Goal: Task Accomplishment & Management: Manage account settings

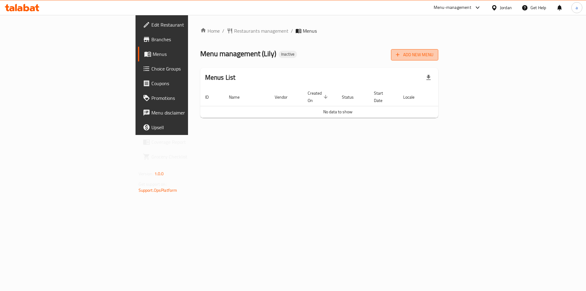
click at [434, 56] on span "Add New Menu" at bounding box center [415, 55] width 38 height 8
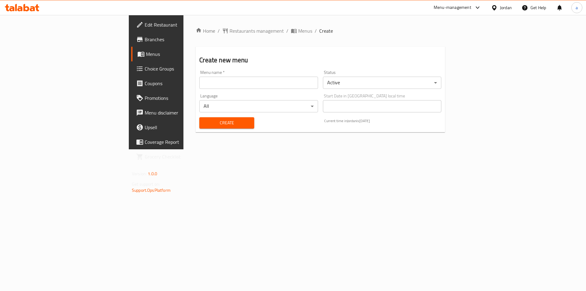
click at [197, 90] on div "Menu name   * Menu name *" at bounding box center [258, 80] width 123 height 24
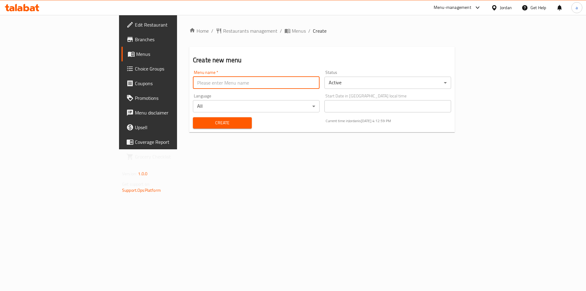
click at [195, 84] on input "text" at bounding box center [256, 83] width 127 height 12
click at [193, 85] on input "text" at bounding box center [256, 83] width 127 height 12
type input "9/18"
click at [198, 125] on span "Create" at bounding box center [222, 123] width 49 height 8
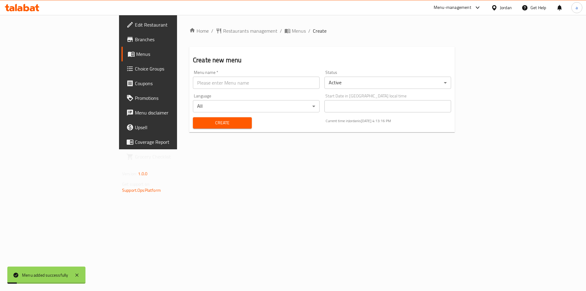
click at [136, 56] on span "Menus" at bounding box center [174, 53] width 76 height 7
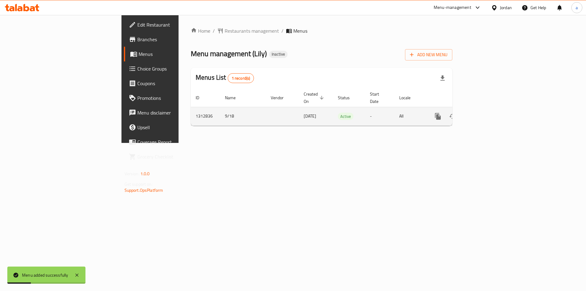
click at [486, 113] on icon "enhanced table" at bounding box center [482, 116] width 7 height 7
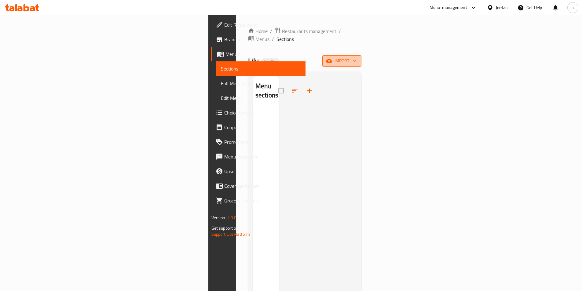
click at [356, 57] on span "import" at bounding box center [341, 61] width 29 height 8
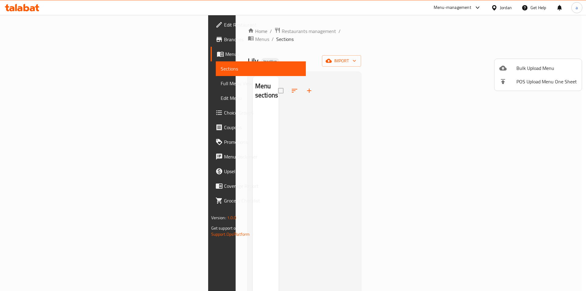
click at [503, 65] on icon at bounding box center [503, 67] width 7 height 7
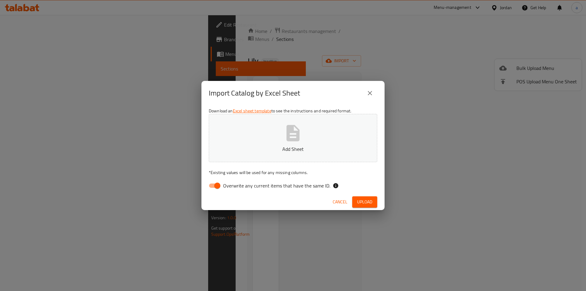
click at [242, 188] on span "Overwrite any current items that have the same ID." at bounding box center [276, 185] width 107 height 7
click at [235, 188] on input "Overwrite any current items that have the same ID." at bounding box center [217, 186] width 35 height 12
checkbox input "false"
click at [363, 203] on span "Upload" at bounding box center [364, 202] width 15 height 8
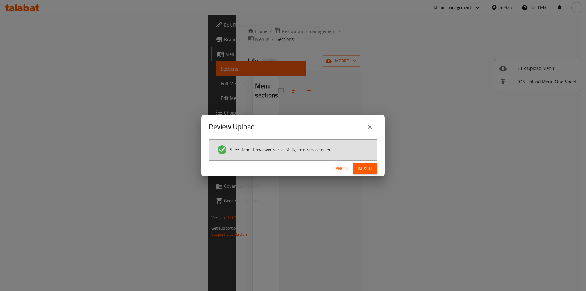
click at [375, 168] on button "Import" at bounding box center [365, 168] width 24 height 11
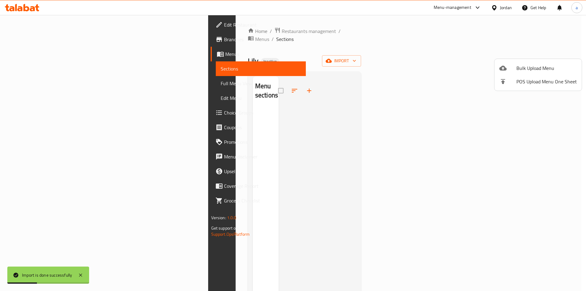
click at [376, 92] on div at bounding box center [293, 145] width 586 height 291
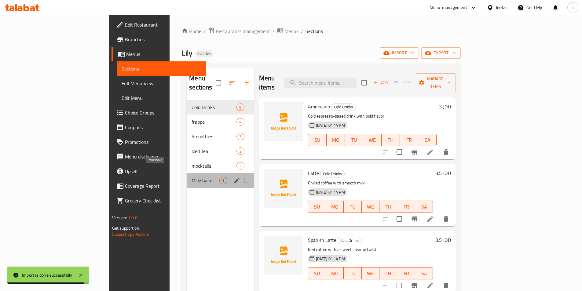
click at [192, 177] on span "Milkshake" at bounding box center [206, 180] width 28 height 7
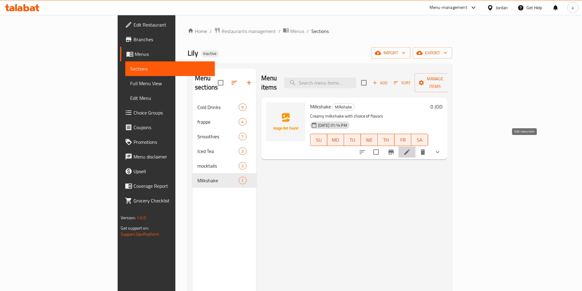
click at [410, 148] on icon at bounding box center [406, 151] width 7 height 7
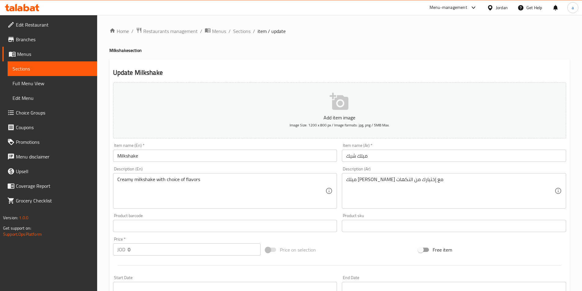
click at [38, 64] on link "Sections" at bounding box center [52, 68] width 89 height 15
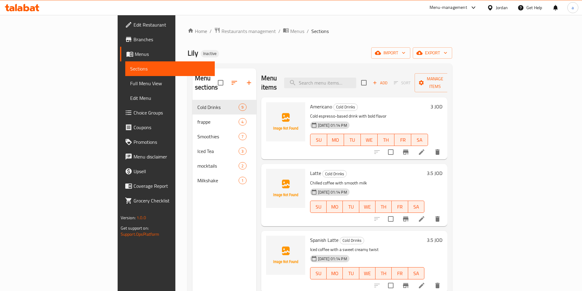
click at [130, 84] on span "Full Menu View" at bounding box center [170, 83] width 80 height 7
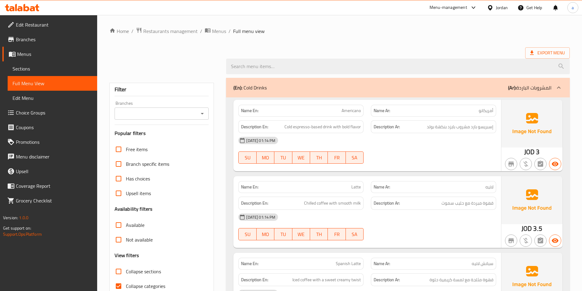
scroll to position [31, 0]
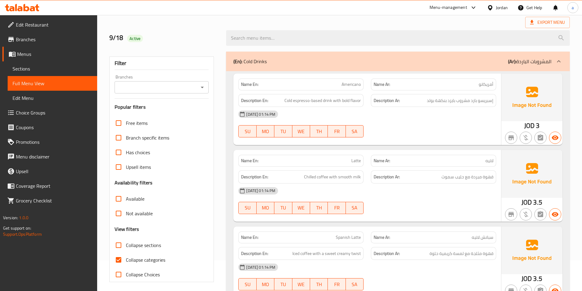
click at [146, 259] on span "Collapse categories" at bounding box center [145, 259] width 39 height 7
click at [126, 259] on input "Collapse categories" at bounding box center [118, 260] width 15 height 15
checkbox input "false"
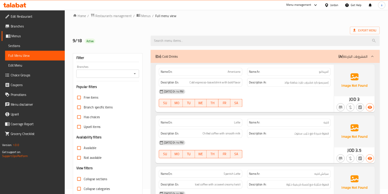
scroll to position [0, 0]
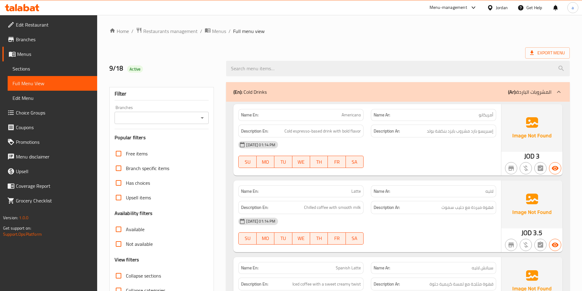
click at [39, 70] on span "Sections" at bounding box center [53, 68] width 80 height 7
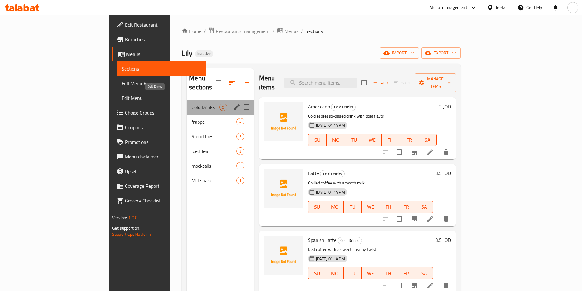
drag, startPoint x: 156, startPoint y: 99, endPoint x: 133, endPoint y: 98, distance: 23.2
click at [192, 104] on span "Cold Drinks" at bounding box center [206, 107] width 28 height 7
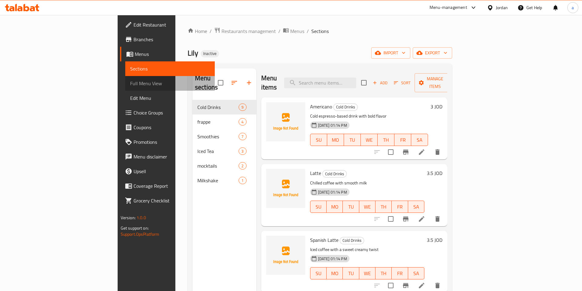
click at [130, 80] on span "Full Menu View" at bounding box center [170, 83] width 80 height 7
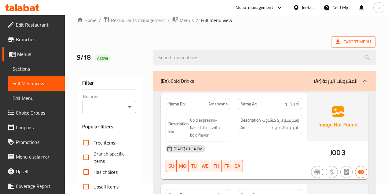
scroll to position [20, 0]
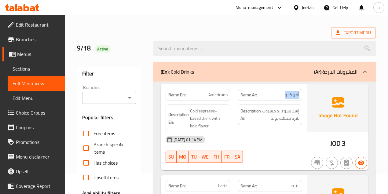
click at [301, 94] on div "Name Ar: أمريكانو" at bounding box center [270, 95] width 64 height 12
drag, startPoint x: 205, startPoint y: 90, endPoint x: 235, endPoint y: 96, distance: 30.2
click at [235, 96] on div "Name En: Americano Name Ar: أمريكانو" at bounding box center [234, 94] width 144 height 19
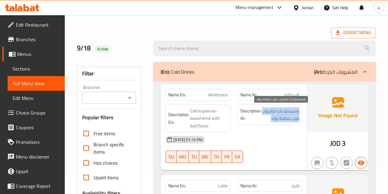
drag, startPoint x: 301, startPoint y: 108, endPoint x: 266, endPoint y: 119, distance: 36.0
click at [266, 119] on div "Description Ar: إسبريسو بارد مشروب بايزد بنكهة بولد" at bounding box center [270, 114] width 64 height 20
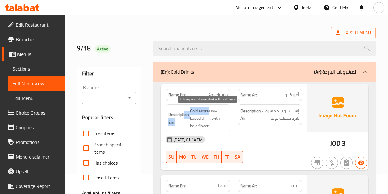
drag, startPoint x: 185, startPoint y: 109, endPoint x: 209, endPoint y: 109, distance: 24.1
click at [209, 109] on h6 "Description En: Cold espresso-based drink with bold flavor" at bounding box center [197, 118] width 59 height 23
click at [210, 110] on span "Cold espresso-based drink with bold flavor" at bounding box center [208, 118] width 37 height 23
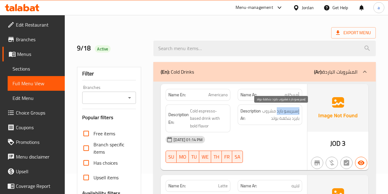
drag, startPoint x: 299, startPoint y: 110, endPoint x: 277, endPoint y: 111, distance: 22.3
click at [277, 111] on span "إسبريسو بارد مشروب بايزد بنكهة بولد" at bounding box center [280, 114] width 37 height 15
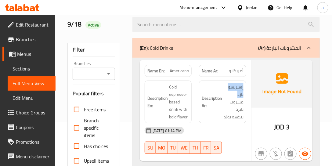
scroll to position [38, 0]
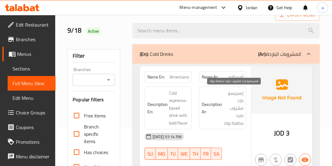
click at [234, 106] on span "إسبريسو بارد مشروب بايزد بنكهة بولد" at bounding box center [234, 108] width 20 height 38
drag, startPoint x: 236, startPoint y: 102, endPoint x: 242, endPoint y: 91, distance: 12.0
click at [242, 91] on span "إسبريسو بارد مشروب بايزد بنكهة بولد" at bounding box center [234, 108] width 20 height 38
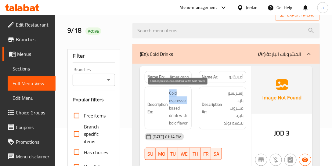
drag, startPoint x: 168, startPoint y: 92, endPoint x: 187, endPoint y: 100, distance: 21.0
click at [187, 100] on h6 "Description En: Cold espresso-based drink with bold flavor" at bounding box center [169, 108] width 42 height 38
drag, startPoint x: 179, startPoint y: 108, endPoint x: 166, endPoint y: 108, distance: 12.8
click at [166, 108] on h6 "Description En: Cold espresso-based drink with bold flavor" at bounding box center [169, 108] width 42 height 38
click at [171, 115] on span "Cold espresso-based drink with bold flavor" at bounding box center [179, 108] width 20 height 38
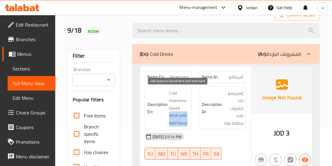
drag, startPoint x: 171, startPoint y: 116, endPoint x: 199, endPoint y: 119, distance: 28.3
click at [187, 121] on span "Cold espresso-based drink with bold flavor" at bounding box center [179, 108] width 20 height 38
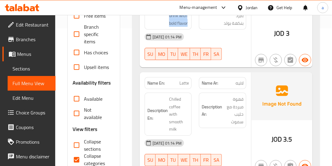
scroll to position [142, 0]
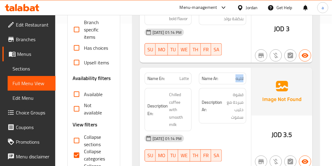
drag, startPoint x: 236, startPoint y: 80, endPoint x: 247, endPoint y: 79, distance: 11.0
click at [247, 79] on div "Name Ar: لاتيه" at bounding box center [222, 78] width 54 height 19
drag, startPoint x: 174, startPoint y: 78, endPoint x: 197, endPoint y: 79, distance: 22.6
click at [196, 79] on div "Name En: Latte Name Ar: لاتيه" at bounding box center [195, 78] width 109 height 19
drag, startPoint x: 227, startPoint y: 92, endPoint x: 243, endPoint y: 94, distance: 16.6
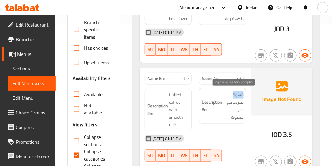
click at [243, 92] on span "قهوة مبردة مع حليب سموث" at bounding box center [234, 106] width 20 height 30
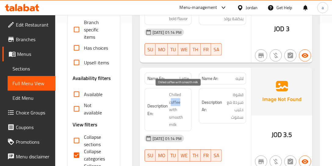
drag, startPoint x: 171, startPoint y: 100, endPoint x: 180, endPoint y: 103, distance: 9.7
click at [180, 103] on span "Chilled coffee with smooth milk" at bounding box center [179, 110] width 20 height 38
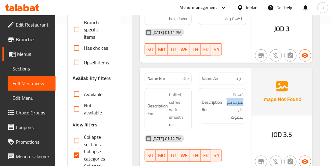
drag, startPoint x: 224, startPoint y: 99, endPoint x: 246, endPoint y: 99, distance: 21.7
click at [246, 99] on div "Description Ar: قهوة مبردة مع حليب سموث" at bounding box center [222, 105] width 47 height 35
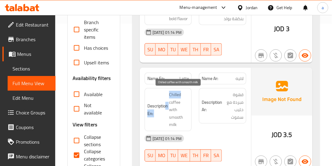
drag, startPoint x: 172, startPoint y: 94, endPoint x: 186, endPoint y: 96, distance: 14.8
click at [186, 96] on h6 "Description En: Chilled coffee with smooth milk" at bounding box center [169, 110] width 42 height 38
click at [177, 94] on span "Chilled coffee with smooth milk" at bounding box center [179, 110] width 20 height 38
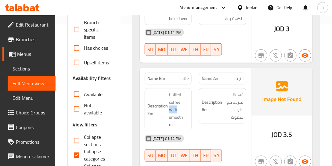
drag, startPoint x: 184, startPoint y: 100, endPoint x: 200, endPoint y: 102, distance: 16.6
click at [195, 101] on div "Description En: Chilled coffee with smooth milk" at bounding box center [168, 110] width 54 height 50
drag, startPoint x: 170, startPoint y: 108, endPoint x: 193, endPoint y: 110, distance: 23.1
click at [193, 110] on div "Description En: Chilled coffee with smooth milk" at bounding box center [168, 110] width 54 height 50
drag, startPoint x: 177, startPoint y: 114, endPoint x: 165, endPoint y: 114, distance: 12.2
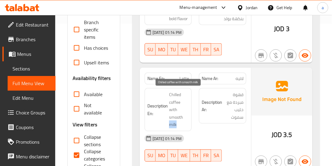
click at [167, 114] on h6 "Description En: Chilled coffee with smooth milk" at bounding box center [169, 110] width 42 height 38
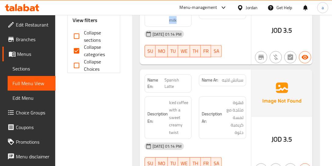
scroll to position [247, 0]
drag, startPoint x: 223, startPoint y: 68, endPoint x: 247, endPoint y: 72, distance: 24.6
click at [248, 72] on div "Name Ar: سبانش لاتيه" at bounding box center [222, 84] width 54 height 26
drag, startPoint x: 191, startPoint y: 72, endPoint x: 166, endPoint y: 74, distance: 24.8
click at [166, 74] on div "Name En: Spanish Latte" at bounding box center [168, 83] width 47 height 18
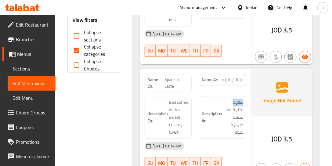
drag, startPoint x: 232, startPoint y: 86, endPoint x: 249, endPoint y: 86, distance: 16.8
click at [249, 93] on div "Description Ar: قهوة مثلجة مع لمسة كريمية حلوة" at bounding box center [222, 118] width 54 height 50
drag, startPoint x: 171, startPoint y: 87, endPoint x: 191, endPoint y: 88, distance: 20.5
click at [191, 96] on div "Description En: Iced coffee with a sweet creamy twist" at bounding box center [168, 117] width 47 height 43
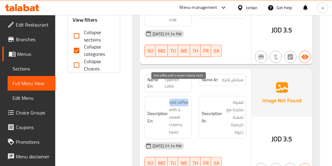
click at [179, 99] on span "Iced coffee with a sweet creamy twist" at bounding box center [179, 118] width 20 height 38
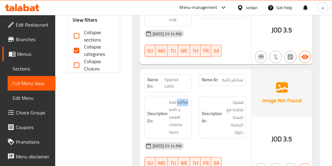
drag, startPoint x: 178, startPoint y: 89, endPoint x: 198, endPoint y: 89, distance: 20.5
click at [194, 93] on div "Description En: Iced coffee with a sweet creamy twist" at bounding box center [168, 118] width 54 height 50
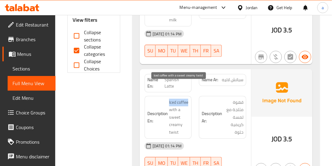
drag, startPoint x: 169, startPoint y: 87, endPoint x: 191, endPoint y: 88, distance: 22.6
click at [189, 99] on h6 "Description En: Iced coffee with a sweet creamy twist" at bounding box center [169, 118] width 42 height 38
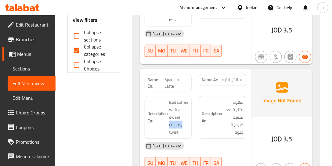
drag, startPoint x: 184, startPoint y: 100, endPoint x: 167, endPoint y: 118, distance: 24.6
click at [167, 118] on h6 "Description En: Iced coffee with a sweet creamy twist" at bounding box center [169, 118] width 42 height 38
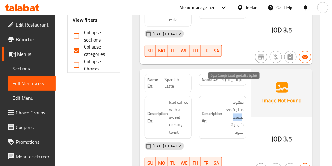
drag, startPoint x: 232, startPoint y: 99, endPoint x: 236, endPoint y: 108, distance: 9.4
click at [242, 105] on span "قهوة مثلجة مع لمسة كريمية حلوة" at bounding box center [234, 118] width 20 height 38
drag, startPoint x: 235, startPoint y: 110, endPoint x: 241, endPoint y: 112, distance: 6.4
click at [240, 111] on span "قهوة مثلجة مع لمسة كريمية حلوة" at bounding box center [234, 118] width 20 height 38
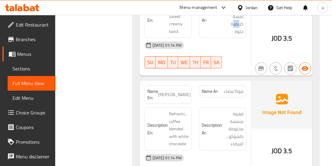
scroll to position [352, 0]
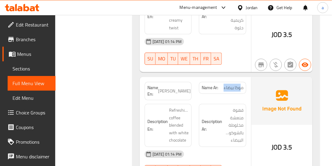
drag, startPoint x: 223, startPoint y: 73, endPoint x: 242, endPoint y: 73, distance: 19.2
click at [242, 85] on p "Name Ar: موكا بيضاء" at bounding box center [223, 88] width 42 height 6
drag, startPoint x: 167, startPoint y: 73, endPoint x: 195, endPoint y: 73, distance: 27.5
click at [195, 78] on div "Name En: [PERSON_NAME]" at bounding box center [168, 91] width 54 height 26
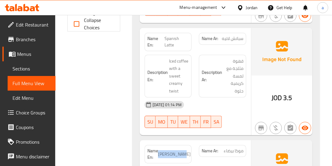
scroll to position [282, 0]
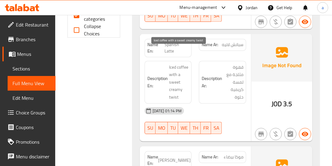
click at [176, 67] on span "Iced coffee with a sweet creamy twist" at bounding box center [179, 83] width 20 height 38
copy span "sweet"
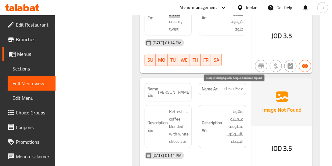
scroll to position [352, 0]
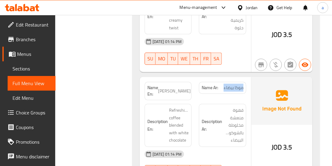
drag, startPoint x: 224, startPoint y: 74, endPoint x: 243, endPoint y: 73, distance: 19.0
click at [243, 85] on p "Name Ar: موكا بيضاء" at bounding box center [223, 88] width 42 height 6
drag, startPoint x: 166, startPoint y: 71, endPoint x: 195, endPoint y: 72, distance: 28.8
click at [195, 78] on div "Name En: [PERSON_NAME]" at bounding box center [168, 91] width 54 height 26
drag, startPoint x: 234, startPoint y: 87, endPoint x: 246, endPoint y: 87, distance: 11.9
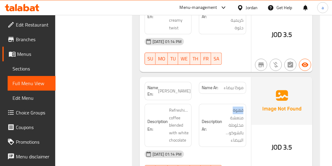
click at [246, 104] on div "Description Ar: قهوة منعشة مخلوطة بالشوكولاتة البيضاء" at bounding box center [222, 125] width 47 height 43
drag
click at [168, 107] on h6 "Description En: Refreshing coffee blended with white chocolate" at bounding box center [169, 126] width 42 height 38
click at [248, 100] on div "Description Ar: قهوة منعشة مخلوطة بالشوكولاتة البيضاء" at bounding box center [222, 125] width 54 height 50
click at [158, 100] on div "Description En: Refreshing coffee blended with white chocolate" at bounding box center [168, 125] width 54 height 50
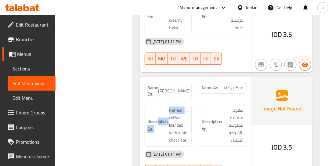
click at [165, 107] on h6 "Description En: Refreshing coffee blended with white chocolate" at bounding box center [169, 126] width 42 height 38
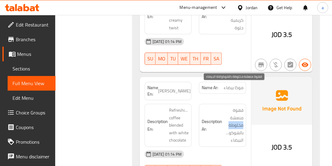
click at [247, 102] on div "Description Ar: قهوة منعشة مخلوطة بالشوكولاتة البيضاء" at bounding box center [222, 125] width 54 height 50
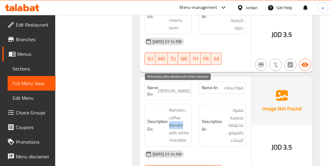
click at [169, 107] on span "Refreshing coffee blended with white chocolate" at bounding box center [179, 126] width 20 height 38
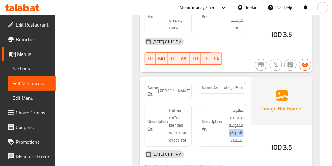
click at [245, 110] on div "Description Ar: قهوة منعشة مخلوطة بالشوكولاتة البيضاء" at bounding box center [222, 125] width 47 height 43
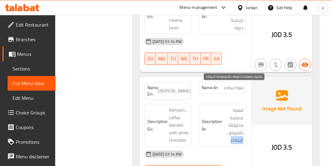
click at [251, 119] on div "Name En: Mocha White Name Ar: موكا بيضاء Description En: Refreshing coffee blen…" at bounding box center [195, 131] width 111 height 108
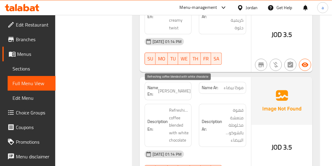
click at [169, 108] on span "Refreshing coffee blended with white chocolate" at bounding box center [179, 126] width 20 height 38
click at [189, 108] on div "Description En: Refreshing coffee blended with white chocolate" at bounding box center [168, 125] width 47 height 43
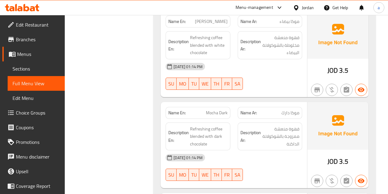
click at [211, 113] on span "Mocha Dark" at bounding box center [217, 113] width 22 height 6
copy span "Mocha Dark"
click at [36, 65] on span "Sections" at bounding box center [36, 68] width 47 height 7
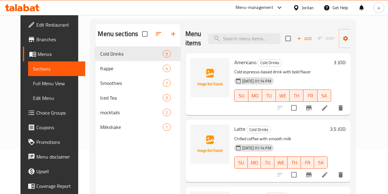
scroll to position [4, 0]
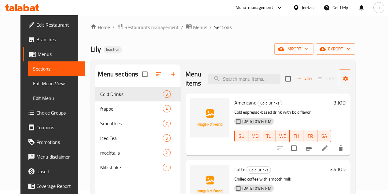
click at [272, 44] on div "Lily Inactive import export" at bounding box center [222, 48] width 265 height 11
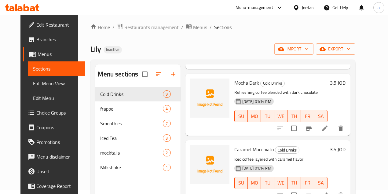
scroll to position [290, 0]
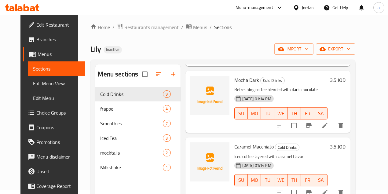
click at [328, 125] on icon at bounding box center [324, 125] width 7 height 7
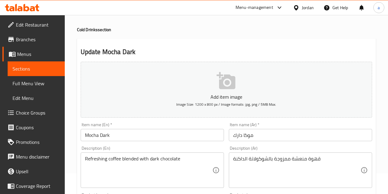
scroll to position [41, 0]
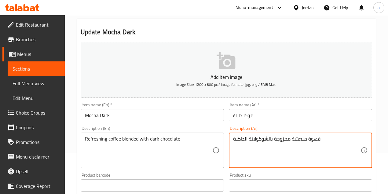
click at [279, 138] on textarea "قهوة منعشة ممزوجة بالشوكولاتة الداكنة" at bounding box center [296, 150] width 127 height 29
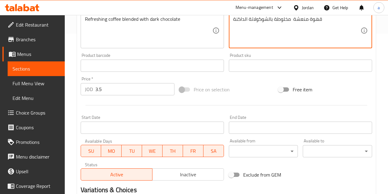
scroll to position [224, 0]
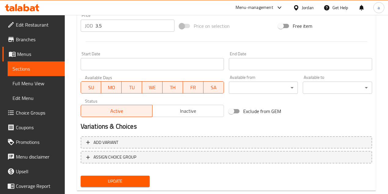
type textarea "قهوة منعشة مخلوطة بالشوكولاتة الداكنة"
click at [129, 180] on span "Update" at bounding box center [116, 181] width 60 height 8
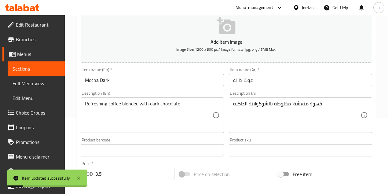
scroll to position [41, 0]
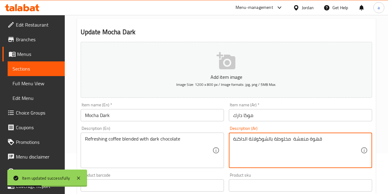
drag, startPoint x: 326, startPoint y: 139, endPoint x: 217, endPoint y: 139, distance: 108.7
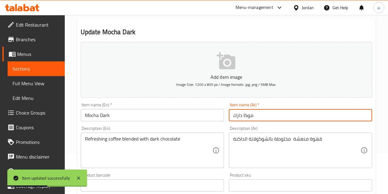
drag, startPoint x: 258, startPoint y: 115, endPoint x: 213, endPoint y: 115, distance: 44.6
click at [213, 115] on div "Add item image Image Size: 1200 x 800 px / Image formats: jpg, png / 5MB Max. I…" at bounding box center [226, 170] width 296 height 263
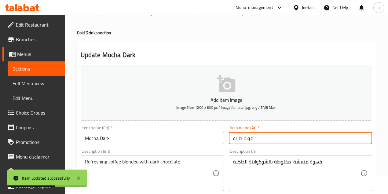
scroll to position [0, 0]
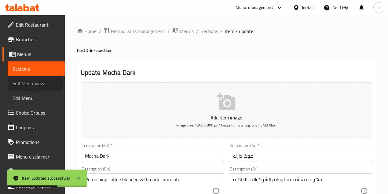
click at [30, 83] on span "Full Menu View" at bounding box center [36, 83] width 47 height 7
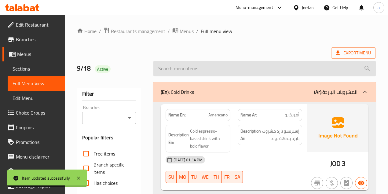
scroll to position [142, 0]
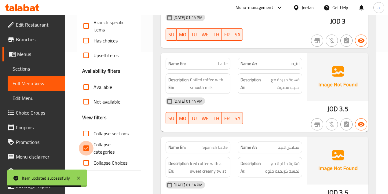
click at [85, 145] on input "Collapse categories" at bounding box center [86, 148] width 15 height 15
checkbox input "false"
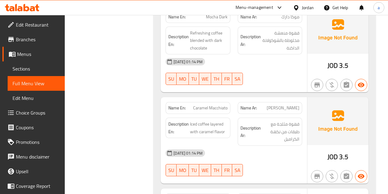
scroll to position [448, 0]
drag, startPoint x: 300, startPoint y: 109, endPoint x: 264, endPoint y: 109, distance: 36.3
click at [265, 109] on div "Name Ar: [PERSON_NAME]" at bounding box center [270, 108] width 64 height 12
drag, startPoint x: 190, startPoint y: 107, endPoint x: 229, endPoint y: 107, distance: 38.8
click at [228, 107] on div "Name En: [PERSON_NAME]" at bounding box center [198, 108] width 64 height 12
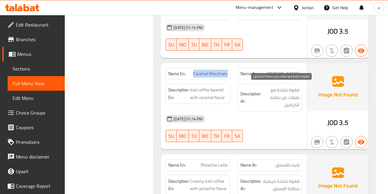
scroll to position [489, 0]
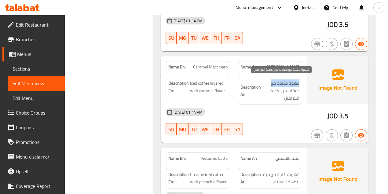
drag, startPoint x: 299, startPoint y: 80, endPoint x: 266, endPoint y: 81, distance: 32.7
click at [267, 81] on span "قهوة مثلجة مع طبقات من نكهة الكراميل" at bounding box center [280, 90] width 37 height 23
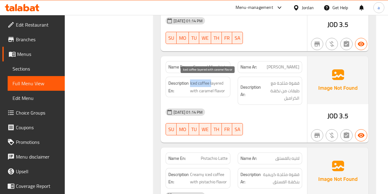
drag, startPoint x: 190, startPoint y: 81, endPoint x: 211, endPoint y: 80, distance: 20.5
click at [211, 80] on span "Iced coffee layered with caramel flavor" at bounding box center [208, 86] width 37 height 15
drag, startPoint x: 193, startPoint y: 89, endPoint x: 198, endPoint y: 89, distance: 5.2
click at [198, 89] on span "Iced coffee layered with caramel flavor" at bounding box center [208, 86] width 37 height 15
drag, startPoint x: 210, startPoint y: 79, endPoint x: 230, endPoint y: 80, distance: 19.6
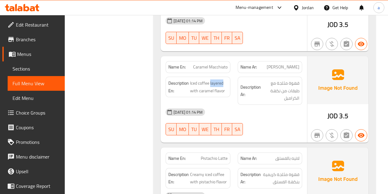
click at [230, 80] on div "Description En: Iced coffee layered with caramel flavor" at bounding box center [198, 87] width 64 height 20
drag, startPoint x: 200, startPoint y: 89, endPoint x: 242, endPoint y: 88, distance: 41.6
click at [229, 90] on div "Description En: Iced coffee layered with caramel flavor" at bounding box center [198, 87] width 64 height 20
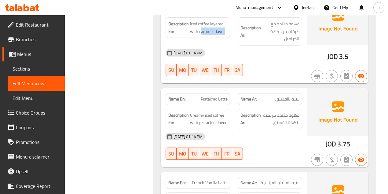
scroll to position [550, 0]
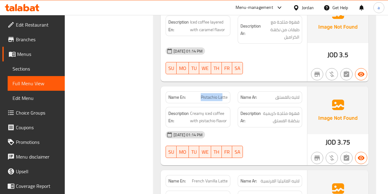
drag, startPoint x: 195, startPoint y: 93, endPoint x: 239, endPoint y: 94, distance: 44.6
click at [238, 94] on div "Name En: Pistachio Latte Name Ar: لاتيه بالفستق" at bounding box center [234, 97] width 144 height 19
drag, startPoint x: 270, startPoint y: 93, endPoint x: 294, endPoint y: 93, distance: 24.7
click at [294, 94] on p "Name Ar: لاتيه بالفستق" at bounding box center [269, 97] width 59 height 6
click at [296, 111] on span "قهوة مثلجة كريمية بنكهة الفستق" at bounding box center [280, 117] width 37 height 15
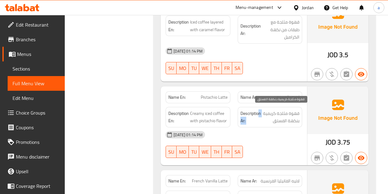
drag, startPoint x: 298, startPoint y: 110, endPoint x: 258, endPoint y: 108, distance: 40.3
click at [259, 110] on h6 "Description Ar: قهوة مثلجة كريمية بنكهة الفستق" at bounding box center [269, 117] width 59 height 15
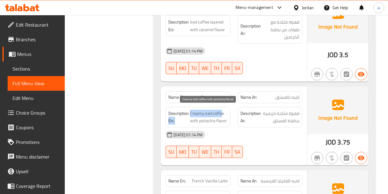
drag, startPoint x: 191, startPoint y: 110, endPoint x: 223, endPoint y: 111, distance: 32.4
click at [223, 111] on h6 "Description En: Creamy iced coffee with pistachio flavor" at bounding box center [197, 117] width 59 height 15
click at [223, 111] on span "Creamy iced coffee with pistachio flavor" at bounding box center [208, 117] width 37 height 15
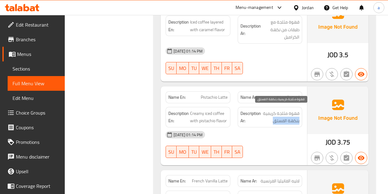
drag, startPoint x: 299, startPoint y: 118, endPoint x: 273, endPoint y: 118, distance: 25.4
click at [273, 118] on span "قهوة مثلجة كريمية بنكهة الفستق" at bounding box center [280, 117] width 37 height 15
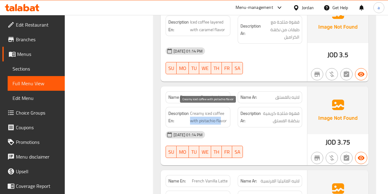
drag, startPoint x: 190, startPoint y: 118, endPoint x: 226, endPoint y: 118, distance: 36.0
click at [226, 118] on span "Creamy iced coffee with pistachio flavor" at bounding box center [208, 117] width 37 height 15
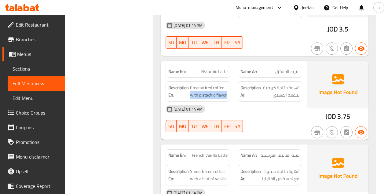
scroll to position [631, 0]
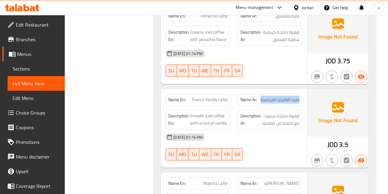
drag, startPoint x: 260, startPoint y: 95, endPoint x: 300, endPoint y: 95, distance: 40.0
click at [300, 95] on div "Name Ar: لاتيه الفانيليا الفرنسية" at bounding box center [270, 100] width 64 height 12
drag, startPoint x: 191, startPoint y: 96, endPoint x: 204, endPoint y: 95, distance: 12.8
click at [204, 97] on p "Name En: French [PERSON_NAME]" at bounding box center [197, 100] width 59 height 6
click at [193, 97] on span "French Vanilla Latte" at bounding box center [210, 100] width 36 height 6
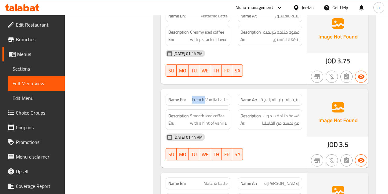
click at [193, 97] on span "French Vanilla Latte" at bounding box center [210, 100] width 36 height 6
click at [33, 67] on span "Sections" at bounding box center [36, 68] width 47 height 7
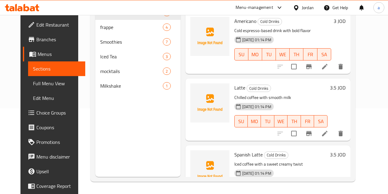
scroll to position [86, 0]
click at [181, 75] on div "Menu items Add Sort Manage items Americano Cold Drinks Cold espresso-based drin…" at bounding box center [266, 80] width 170 height 194
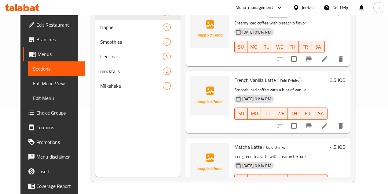
click at [328, 122] on icon at bounding box center [324, 125] width 7 height 7
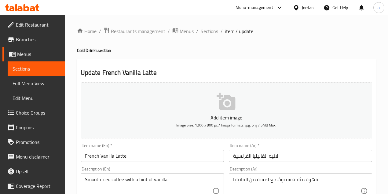
scroll to position [20, 0]
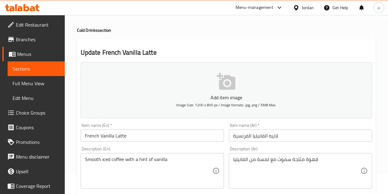
click at [90, 137] on input "French Vanilla Latte" at bounding box center [152, 136] width 143 height 12
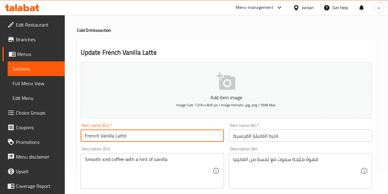
click at [90, 137] on input "French Vanilla Latte" at bounding box center [152, 136] width 143 height 12
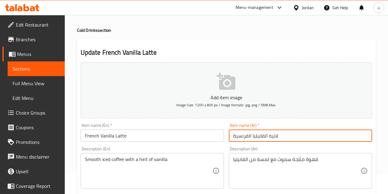
click at [235, 134] on input "لاتيه الفانيليا الفرنسية" at bounding box center [300, 136] width 143 height 12
click at [233, 134] on input "لاتيه الفانيليا الفرنسية" at bounding box center [300, 136] width 143 height 12
click at [291, 136] on input "لاتيه الفانيليا الفرنسية" at bounding box center [300, 136] width 143 height 12
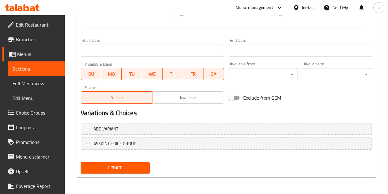
type input "لاتيه الفانيليا الفرنسي"
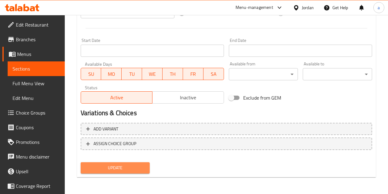
click at [130, 165] on span "Update" at bounding box center [116, 168] width 60 height 8
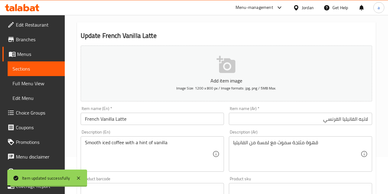
scroll to position [41, 0]
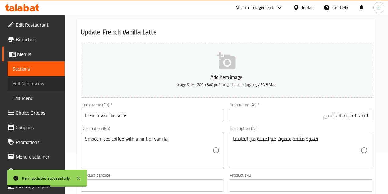
click at [38, 86] on span "Full Menu View" at bounding box center [36, 83] width 47 height 7
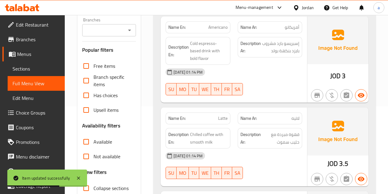
scroll to position [122, 0]
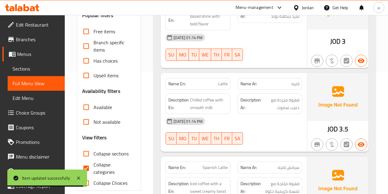
click at [265, 59] on div at bounding box center [270, 60] width 72 height 7
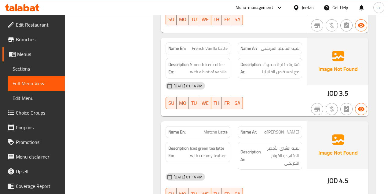
scroll to position [692, 0]
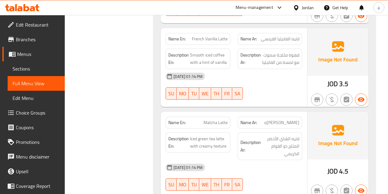
click at [265, 113] on div "Name Ar: [PERSON_NAME]ه" at bounding box center [270, 122] width 72 height 19
drag, startPoint x: 270, startPoint y: 122, endPoint x: 291, endPoint y: 118, distance: 21.2
click at [297, 117] on div "Name Ar: [PERSON_NAME]ه" at bounding box center [270, 123] width 64 height 12
drag, startPoint x: 199, startPoint y: 120, endPoint x: 242, endPoint y: 119, distance: 42.5
click at [242, 119] on div "Name En: Matcha Latte Name Ar: [PERSON_NAME]ه" at bounding box center [234, 122] width 144 height 19
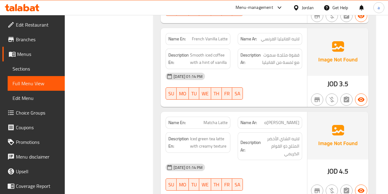
click at [289, 129] on div "Description Ar: لاتيه الشاي الأخضر المثلج ذو القوام الكريمي" at bounding box center [270, 146] width 72 height 35
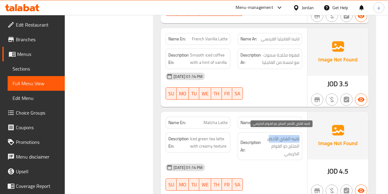
drag, startPoint x: 300, startPoint y: 135, endPoint x: 268, endPoint y: 139, distance: 31.9
click at [268, 139] on div "Description Ar: لاتيه الشاي الأخضر المثلج ذو القوام الكريمي" at bounding box center [270, 146] width 64 height 28
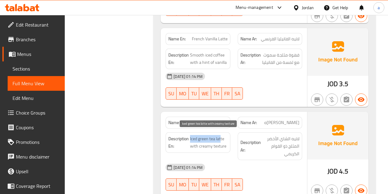
drag, startPoint x: 190, startPoint y: 135, endPoint x: 221, endPoint y: 135, distance: 30.5
click at [221, 135] on span "Iced green tea latte with creamy texture" at bounding box center [208, 142] width 37 height 15
click at [228, 134] on div "Description En: Iced green tea latte with creamy texture" at bounding box center [198, 142] width 64 height 20
drag, startPoint x: 202, startPoint y: 118, endPoint x: 231, endPoint y: 119, distance: 28.7
click at [231, 119] on div "Name En: Matcha Latte" at bounding box center [198, 122] width 72 height 19
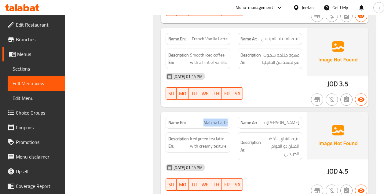
copy span "Matcha Latte"
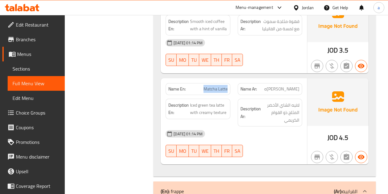
scroll to position [732, 0]
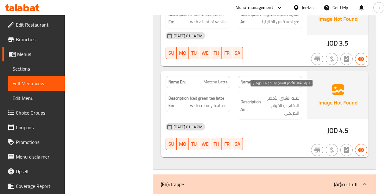
click at [268, 94] on span "لاتيه الشاي الأخضر المثلج ذو القوام الكريمي" at bounding box center [280, 105] width 37 height 23
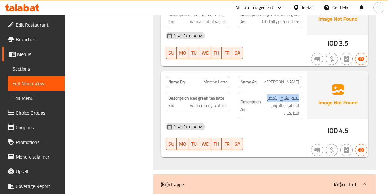
drag, startPoint x: 267, startPoint y: 92, endPoint x: 302, endPoint y: 94, distance: 34.9
click at [302, 94] on div "Description Ar: لاتيه الشاي الأخضر المثلج ذو القوام الكريمي" at bounding box center [270, 106] width 64 height 28
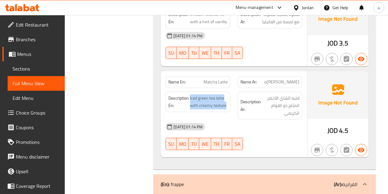
drag, startPoint x: 190, startPoint y: 93, endPoint x: 229, endPoint y: 102, distance: 39.8
click at [229, 102] on div "Description En: Iced green tea latte with creamy texture" at bounding box center [198, 102] width 64 height 20
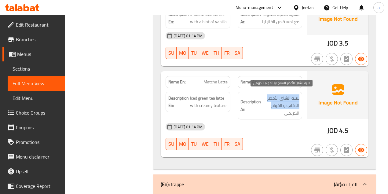
drag, startPoint x: 300, startPoint y: 92, endPoint x: 268, endPoint y: 103, distance: 33.6
click at [268, 103] on div "Description Ar: لاتيه الشاي الأخضر المثلج ذو القوام الكريمي" at bounding box center [270, 106] width 64 height 28
click at [302, 95] on div "Description Ar: لاتيه الشاي الأخضر المثلج ذو القوام الكريمي" at bounding box center [270, 105] width 72 height 35
drag, startPoint x: 298, startPoint y: 92, endPoint x: 269, endPoint y: 96, distance: 28.9
click at [269, 96] on span "لاتيه الشاي الأخضر المثلج ذو القوام الكريمي" at bounding box center [280, 105] width 37 height 23
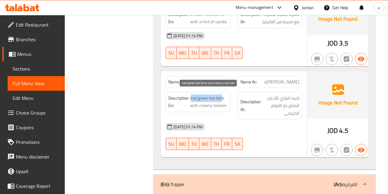
drag, startPoint x: 191, startPoint y: 95, endPoint x: 222, endPoint y: 97, distance: 30.9
click at [222, 97] on span "Iced green tea latte with creamy texture" at bounding box center [208, 101] width 37 height 15
click at [226, 94] on span "Iced green tea latte with creamy texture" at bounding box center [208, 101] width 37 height 15
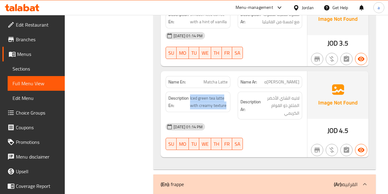
drag, startPoint x: 188, startPoint y: 102, endPoint x: 232, endPoint y: 110, distance: 44.4
click at [232, 110] on div "Description En: Iced green tea latte with creamy texture" at bounding box center [198, 105] width 72 height 35
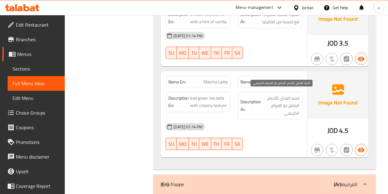
click at [294, 103] on span "لاتيه الشاي الأخضر المثلج ذو القوام الكريمي" at bounding box center [280, 105] width 37 height 23
drag, startPoint x: 296, startPoint y: 94, endPoint x: 272, endPoint y: 109, distance: 29.1
click at [272, 109] on span "لاتيه الشاي الأخضر المثلج ذو القوام الكريمي" at bounding box center [280, 105] width 37 height 23
click at [282, 109] on span "لاتيه الشاي الأخضر المثلج ذو القوام الكريمي" at bounding box center [280, 105] width 37 height 23
click at [270, 92] on div "Description Ar: لاتيه الشاي الأخضر المثلج ذو القوام الكريمي" at bounding box center [270, 106] width 64 height 28
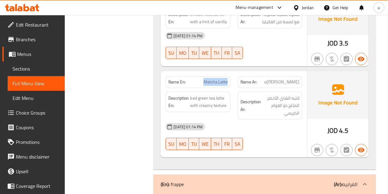
drag, startPoint x: 205, startPoint y: 78, endPoint x: 228, endPoint y: 78, distance: 22.6
click at [228, 78] on div "Name En: Matcha Latte" at bounding box center [198, 82] width 64 height 12
copy span "Matcha Latte"
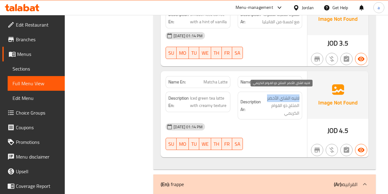
drag, startPoint x: 300, startPoint y: 97, endPoint x: 268, endPoint y: 93, distance: 32.5
click at [268, 93] on div "Description Ar: لاتيه الشاي الأخضر المثلج ذو القوام الكريمي" at bounding box center [270, 106] width 64 height 28
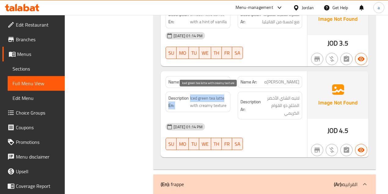
drag, startPoint x: 199, startPoint y: 95, endPoint x: 227, endPoint y: 97, distance: 28.5
click at [227, 97] on h6 "Description En: Iced green tea latte with creamy texture" at bounding box center [197, 101] width 59 height 15
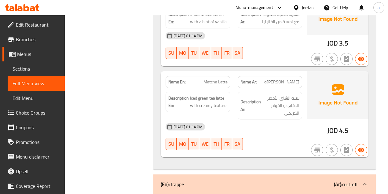
click at [218, 101] on span "Iced green tea latte with creamy texture" at bounding box center [208, 101] width 37 height 15
drag, startPoint x: 181, startPoint y: 102, endPoint x: 226, endPoint y: 106, distance: 45.0
click at [226, 106] on div "Description En: Iced green tea latte with creamy texture" at bounding box center [198, 102] width 64 height 20
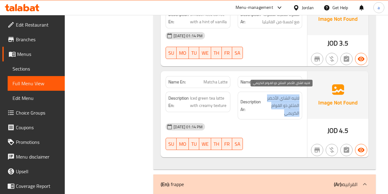
drag, startPoint x: 300, startPoint y: 94, endPoint x: 275, endPoint y: 109, distance: 28.8
click at [275, 108] on div "Description Ar: لاتيه الشاي الأخضر المثلج ذو القوام الكريمي" at bounding box center [270, 106] width 64 height 28
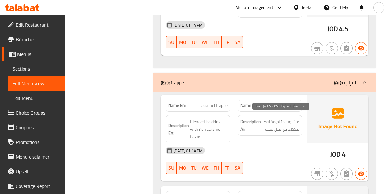
scroll to position [834, 0]
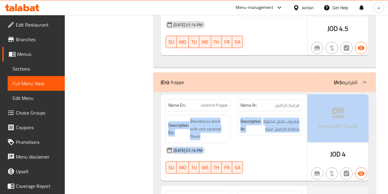
drag, startPoint x: 287, startPoint y: 99, endPoint x: 309, endPoint y: 100, distance: 22.0
click at [309, 100] on div "Name En: caramel frappe Name Ar: فرابيه كراميل Description En: Blended ice drin…" at bounding box center [265, 137] width 208 height 86
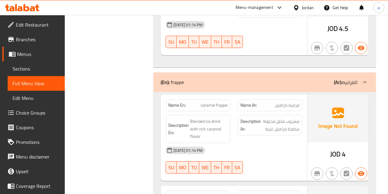
click at [225, 103] on span "caramel frappe" at bounding box center [214, 105] width 27 height 6
drag, startPoint x: 202, startPoint y: 101, endPoint x: 238, endPoint y: 100, distance: 36.3
click at [235, 101] on div "Name En: [PERSON_NAME] frappe Name Ar: فرابيه كراميل" at bounding box center [234, 105] width 144 height 19
click at [282, 115] on div "Description Ar: مشروب مثلج مخلوط بنكهة كراميل غنية" at bounding box center [270, 125] width 64 height 20
drag, startPoint x: 300, startPoint y: 118, endPoint x: 271, endPoint y: 119, distance: 29.7
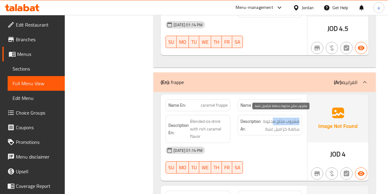
click at [272, 120] on div "Description Ar: مشروب مثلج مخلوط بنكهة كراميل غنية" at bounding box center [270, 125] width 64 height 20
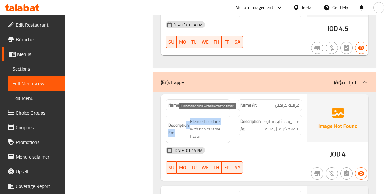
drag, startPoint x: 189, startPoint y: 117, endPoint x: 224, endPoint y: 116, distance: 34.8
click at [224, 118] on h6 "Description En: Blended ice drink with rich caramel flavor" at bounding box center [197, 129] width 59 height 23
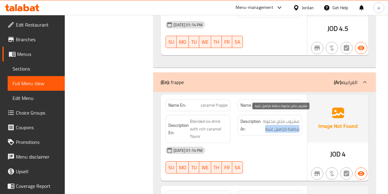
drag, startPoint x: 300, startPoint y: 127, endPoint x: 265, endPoint y: 126, distance: 34.5
click at [265, 126] on div "Description Ar: مشروب مثلج مخلوط بنكهة كراميل غنية" at bounding box center [270, 125] width 64 height 20
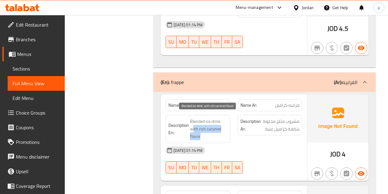
drag, startPoint x: 202, startPoint y: 126, endPoint x: 218, endPoint y: 137, distance: 19.5
click at [218, 137] on div "Description En: Blended ice drink with rich caramel flavor" at bounding box center [198, 129] width 64 height 28
click at [216, 131] on span "Blended ice drink with rich caramel flavor" at bounding box center [208, 129] width 37 height 23
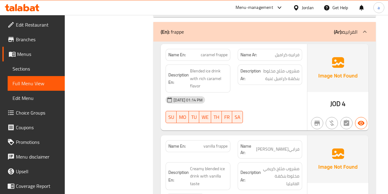
scroll to position [936, 0]
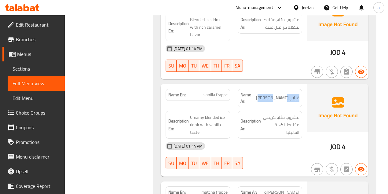
drag, startPoint x: 280, startPoint y: 90, endPoint x: 297, endPoint y: 98, distance: 18.3
click at [302, 89] on div "Name Ar: [PERSON_NAME]" at bounding box center [270, 98] width 64 height 18
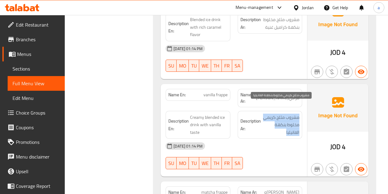
drag, startPoint x: 300, startPoint y: 104, endPoint x: 280, endPoint y: 121, distance: 25.8
click at [280, 121] on div "Description Ar: مشروب مثلج كريمي مخلوط بنكهة الفانيليا" at bounding box center [270, 125] width 64 height 28
click at [280, 121] on span "مشروب مثلج كريمي مخلوط بنكهة الفانيليا" at bounding box center [280, 125] width 37 height 23
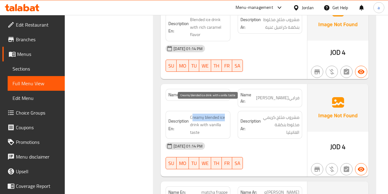
drag, startPoint x: 198, startPoint y: 107, endPoint x: 228, endPoint y: 107, distance: 30.2
click at [228, 111] on div "Description En: Creamy blended ice drink with vanilla taste" at bounding box center [198, 125] width 64 height 28
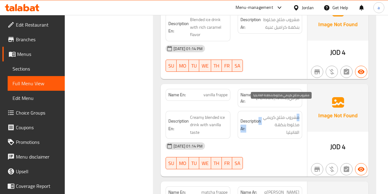
drag, startPoint x: 295, startPoint y: 105, endPoint x: 258, endPoint y: 104, distance: 37.0
click at [258, 114] on h6 "Description Ar: مشروب مثلج كريمي مخلوط بنكهة الفانيليا" at bounding box center [269, 125] width 59 height 23
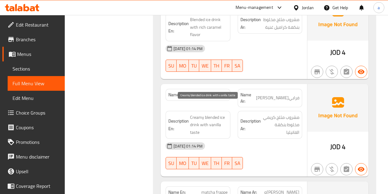
click at [210, 114] on span "Creamy blended ice drink with vanilla taste" at bounding box center [208, 125] width 37 height 23
drag, startPoint x: 195, startPoint y: 113, endPoint x: 220, endPoint y: 114, distance: 25.4
click at [220, 114] on span "Creamy blended ice drink with vanilla taste" at bounding box center [208, 125] width 37 height 23
click at [186, 117] on strong "Description En:" at bounding box center [178, 124] width 20 height 15
drag, startPoint x: 187, startPoint y: 115, endPoint x: 223, endPoint y: 115, distance: 36.7
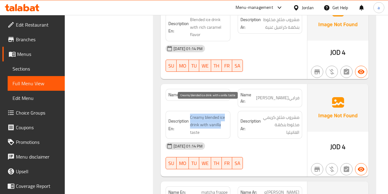
click at [223, 115] on h6 "Description En: Creamy blended ice drink with vanilla taste" at bounding box center [197, 125] width 59 height 23
click at [195, 120] on span "Creamy blended ice drink with vanilla taste" at bounding box center [208, 125] width 37 height 23
drag, startPoint x: 190, startPoint y: 121, endPoint x: 227, endPoint y: 123, distance: 37.4
click at [214, 123] on span "Creamy blended ice drink with vanilla taste" at bounding box center [208, 125] width 37 height 23
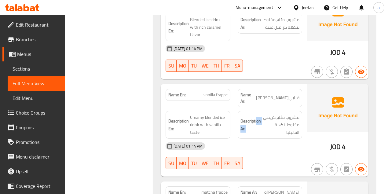
drag, startPoint x: 301, startPoint y: 107, endPoint x: 271, endPoint y: 109, distance: 30.0
click at [256, 111] on div "Description Ar: مشروب مثلج كريمي مخلوط بنكهة الفانيليا" at bounding box center [270, 125] width 64 height 28
click at [293, 114] on span "مشروب مثلج كريمي مخلوط بنكهة الفانيليا" at bounding box center [280, 125] width 37 height 23
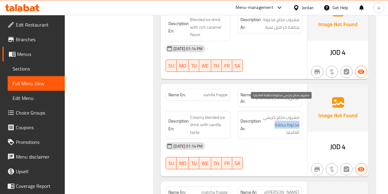
drag, startPoint x: 301, startPoint y: 115, endPoint x: 273, endPoint y: 114, distance: 28.2
click at [273, 114] on div "Description Ar: مشروب مثلج كريمي مخلوط بنكهة الفانيليا" at bounding box center [270, 125] width 64 height 28
click at [283, 120] on span "مشروب مثلج كريمي مخلوط بنكهة الفانيليا" at bounding box center [280, 125] width 37 height 23
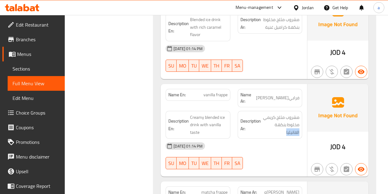
drag, startPoint x: 286, startPoint y: 121, endPoint x: 304, endPoint y: 121, distance: 18.0
click at [304, 121] on div "Description Ar: مشروب مثلج كريمي مخلوط بنكهة الفانيليا" at bounding box center [270, 124] width 72 height 35
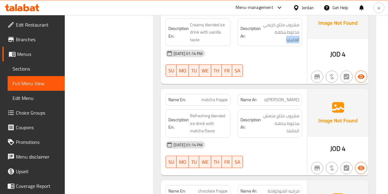
scroll to position [1038, 0]
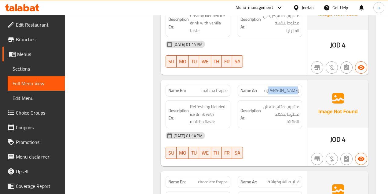
drag, startPoint x: 275, startPoint y: 77, endPoint x: 297, endPoint y: 78, distance: 21.2
click at [297, 87] on p "Name Ar: [PERSON_NAME]" at bounding box center [269, 90] width 59 height 6
drag, startPoint x: 202, startPoint y: 78, endPoint x: 239, endPoint y: 84, distance: 37.9
click at [229, 85] on div "Name En: matcha frappe" at bounding box center [198, 91] width 64 height 12
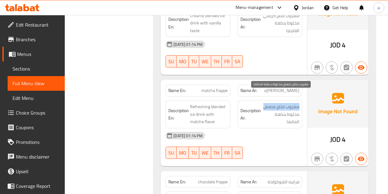
drag, startPoint x: 301, startPoint y: 97, endPoint x: 264, endPoint y: 93, distance: 38.1
click at [264, 100] on div "Description Ar: مشروب مثلج منعش مخلوط بنكهة الماتشا" at bounding box center [270, 114] width 64 height 28
drag, startPoint x: 301, startPoint y: 104, endPoint x: 274, endPoint y: 108, distance: 27.1
click at [274, 108] on div "Description Ar: مشروب مثلج منعش مخلوط بنكهة الماتشا" at bounding box center [270, 114] width 64 height 28
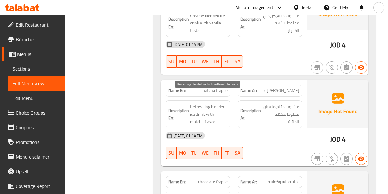
click at [197, 103] on span "Refreshing blended ice drink with matcha flavor" at bounding box center [208, 114] width 37 height 23
drag, startPoint x: 189, startPoint y: 93, endPoint x: 221, endPoint y: 110, distance: 36.2
click at [221, 110] on h6 "Description En: Refreshing blended ice drink with matcha flavor" at bounding box center [197, 114] width 59 height 23
click at [224, 103] on span "Refreshing blended ice drink with matcha flavor" at bounding box center [208, 114] width 37 height 23
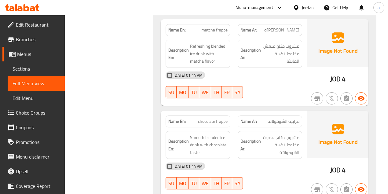
scroll to position [1099, 0]
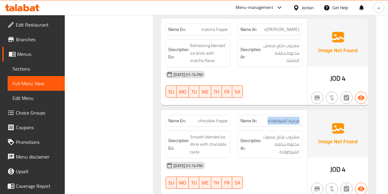
drag, startPoint x: 264, startPoint y: 109, endPoint x: 302, endPoint y: 109, distance: 38.5
click at [302, 111] on div "Name Ar: فرابيه الشوكولاتة" at bounding box center [270, 120] width 72 height 19
drag, startPoint x: 214, startPoint y: 107, endPoint x: 241, endPoint y: 113, distance: 27.8
click at [237, 111] on div "Name En: chocolate frappe Name Ar: فرابيه الشوكولاتة" at bounding box center [234, 120] width 144 height 19
drag, startPoint x: 299, startPoint y: 124, endPoint x: 258, endPoint y: 122, distance: 41.0
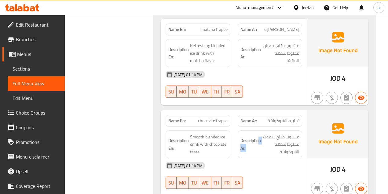
click at [258, 133] on h6 "Description Ar: مشروب مثلج سموث مخلوط بنكهة الشوكولاتة" at bounding box center [269, 144] width 59 height 23
click at [272, 133] on span "مشروب مثلج سموث مخلوط بنكهة الشوكولاتة" at bounding box center [280, 144] width 37 height 23
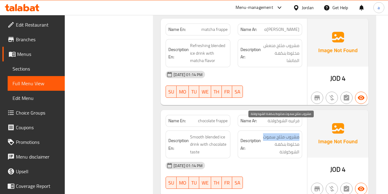
drag, startPoint x: 301, startPoint y: 126, endPoint x: 263, endPoint y: 125, distance: 37.3
click at [263, 130] on div "Description Ar: مشروب مثلج سموث مخلوط بنكهة الشوكولاتة" at bounding box center [270, 144] width 64 height 28
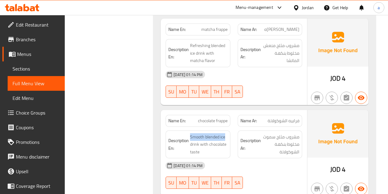
drag, startPoint x: 203, startPoint y: 126, endPoint x: 228, endPoint y: 125, distance: 24.1
click at [228, 130] on div "Description En: Smooth blended ice drink with chocolate taste" at bounding box center [198, 144] width 64 height 28
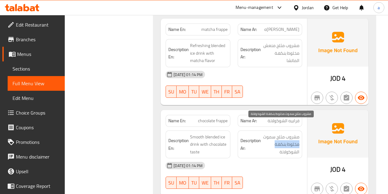
click at [275, 133] on div "Description Ar: مشروب مثلج سموث مخلوط بنكهة الشوكولاتة" at bounding box center [270, 144] width 64 height 28
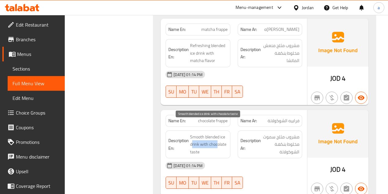
click at [216, 133] on span "Smooth blended ice drink with chocolate taste" at bounding box center [208, 144] width 37 height 23
click at [190, 133] on span "Smooth blended ice drink with chocolate taste" at bounding box center [208, 144] width 37 height 23
click at [216, 133] on span "Smooth blended ice drink with chocolate taste" at bounding box center [208, 144] width 37 height 23
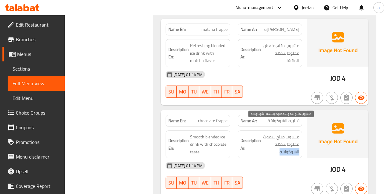
click at [277, 139] on span "مشروب مثلج سموث مخلوط بنكهة الشوكولاتة" at bounding box center [280, 144] width 37 height 23
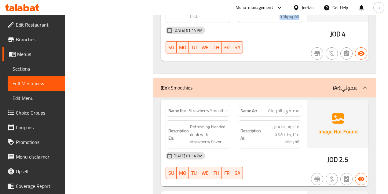
scroll to position [1242, 0]
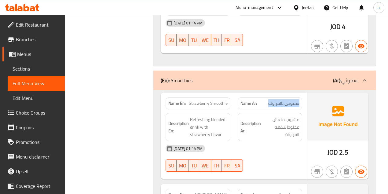
click at [264, 94] on div "Name Ar: سموذي بالفراولة" at bounding box center [270, 103] width 72 height 19
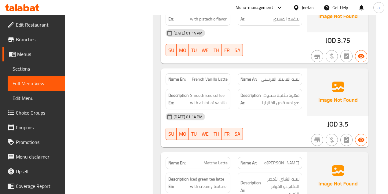
scroll to position [651, 0]
click at [211, 77] on span "French Vanilla Latte" at bounding box center [210, 79] width 36 height 6
drag, startPoint x: 202, startPoint y: 75, endPoint x: 231, endPoint y: 74, distance: 29.3
click at [231, 74] on div "Name En: French [PERSON_NAME]" at bounding box center [198, 79] width 72 height 19
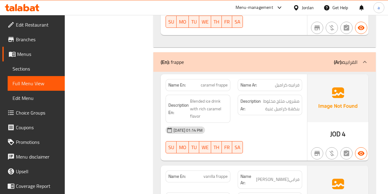
scroll to position [855, 0]
drag, startPoint x: 280, startPoint y: 78, endPoint x: 303, endPoint y: 79, distance: 22.6
click at [303, 79] on div "Name Ar: [PERSON_NAME]" at bounding box center [270, 84] width 72 height 19
drag, startPoint x: 205, startPoint y: 81, endPoint x: 238, endPoint y: 81, distance: 33.6
click at [238, 81] on div "Name En: [PERSON_NAME] frappe Name Ar: فرابيه كراميل" at bounding box center [234, 84] width 144 height 19
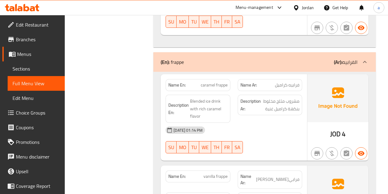
click at [192, 82] on p "Name En: [PERSON_NAME] frappe" at bounding box center [197, 85] width 59 height 6
drag, startPoint x: 198, startPoint y: 81, endPoint x: 235, endPoint y: 82, distance: 36.7
click at [235, 82] on div "Name En: [PERSON_NAME] frappe Name Ar: فرابيه كراميل" at bounding box center [234, 84] width 144 height 19
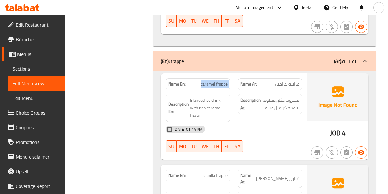
scroll to position [875, 0]
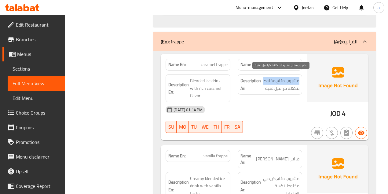
drag, startPoint x: 299, startPoint y: 75, endPoint x: 262, endPoint y: 76, distance: 36.7
click at [262, 77] on span "مشروب مثلج مخلوط بنكهة كراميل غنية" at bounding box center [280, 84] width 37 height 15
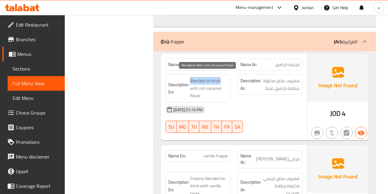
drag, startPoint x: 190, startPoint y: 78, endPoint x: 220, endPoint y: 79, distance: 30.3
click at [220, 79] on span "Blended ice drink with rich caramel flavor" at bounding box center [208, 88] width 37 height 23
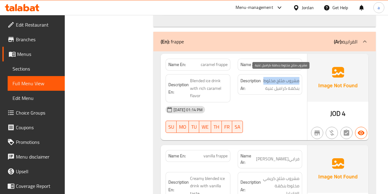
drag, startPoint x: 300, startPoint y: 74, endPoint x: 263, endPoint y: 76, distance: 36.7
click at [263, 76] on div "Description Ar: مشروب مثلج مخلوط بنكهة كراميل غنية" at bounding box center [270, 84] width 64 height 20
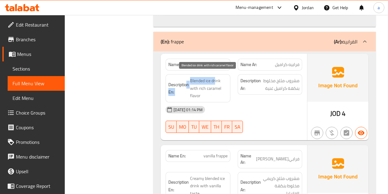
drag, startPoint x: 201, startPoint y: 77, endPoint x: 216, endPoint y: 77, distance: 14.7
click at [216, 77] on h6 "Description En: Blended ice drink with rich caramel flavor" at bounding box center [197, 88] width 59 height 23
click at [216, 77] on span "Blended ice drink with rich caramel flavor" at bounding box center [208, 88] width 37 height 23
click at [192, 77] on span "Blended ice drink with rich caramel flavor" at bounding box center [208, 88] width 37 height 23
drag, startPoint x: 188, startPoint y: 75, endPoint x: 223, endPoint y: 76, distance: 34.8
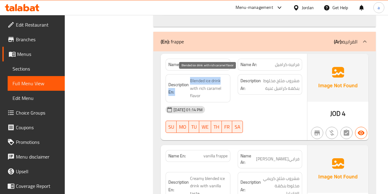
click at [223, 77] on h6 "Description En: Blended ice drink with rich caramel flavor" at bounding box center [197, 88] width 59 height 23
click at [223, 77] on span "Blended ice drink with rich caramel flavor" at bounding box center [208, 88] width 37 height 23
click at [210, 78] on span "Blended ice drink with rich caramel flavor" at bounding box center [208, 88] width 37 height 23
drag, startPoint x: 223, startPoint y: 76, endPoint x: 189, endPoint y: 77, distance: 33.6
click at [189, 77] on h6 "Description En: Blended ice drink with rich caramel flavor" at bounding box center [197, 88] width 59 height 23
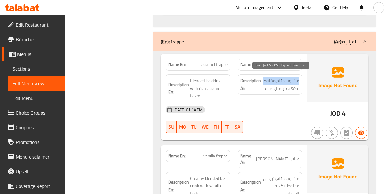
drag, startPoint x: 299, startPoint y: 78, endPoint x: 263, endPoint y: 76, distance: 36.4
click at [263, 76] on div "Description Ar: مشروب مثلج مخلوط بنكهة كراميل غنية" at bounding box center [270, 84] width 64 height 20
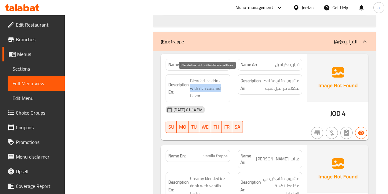
drag, startPoint x: 191, startPoint y: 84, endPoint x: 223, endPoint y: 81, distance: 31.9
click at [223, 81] on span "Blended ice drink with rich caramel flavor" at bounding box center [208, 88] width 37 height 23
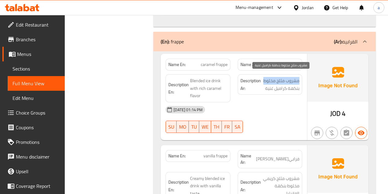
drag, startPoint x: 300, startPoint y: 78, endPoint x: 265, endPoint y: 77, distance: 35.2
click at [265, 77] on div "Description Ar: مشروب مثلج مخلوط بنكهة كراميل غنية" at bounding box center [270, 88] width 72 height 35
click at [280, 83] on span "مشروب مثلج مخلوط بنكهة كراميل غنية" at bounding box center [280, 84] width 37 height 15
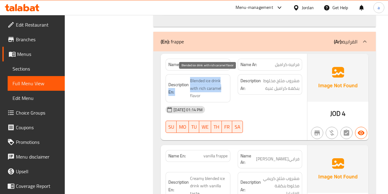
drag, startPoint x: 189, startPoint y: 84, endPoint x: 222, endPoint y: 82, distance: 33.6
click at [222, 82] on h6 "Description En: Blended ice drink with rich caramel flavor" at bounding box center [197, 88] width 59 height 23
drag, startPoint x: 202, startPoint y: 90, endPoint x: 193, endPoint y: 92, distance: 9.8
click at [202, 90] on span "Blended ice drink with rich caramel flavor" at bounding box center [208, 88] width 37 height 23
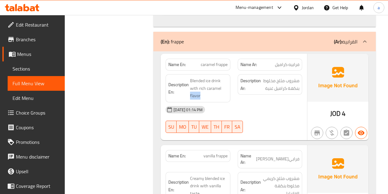
drag, startPoint x: 189, startPoint y: 92, endPoint x: 210, endPoint y: 92, distance: 20.2
click at [210, 92] on span "Blended ice drink with rich caramel flavor" at bounding box center [208, 88] width 37 height 23
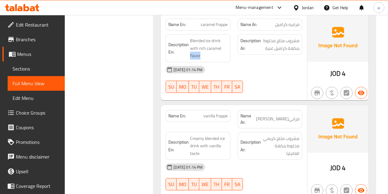
scroll to position [916, 0]
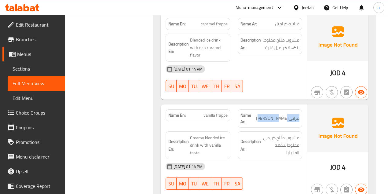
drag, startPoint x: 276, startPoint y: 111, endPoint x: 303, endPoint y: 108, distance: 26.7
click at [304, 110] on div "Name Ar: [PERSON_NAME]" at bounding box center [270, 119] width 72 height 26
drag, startPoint x: 202, startPoint y: 109, endPoint x: 235, endPoint y: 110, distance: 33.0
click at [235, 110] on div "Name En: vanilla frappe Name Ar: [PERSON_NAME]" at bounding box center [234, 119] width 144 height 26
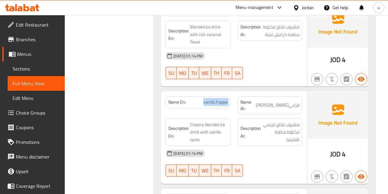
scroll to position [936, 0]
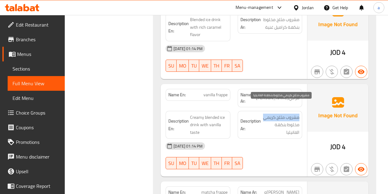
drag, startPoint x: 303, startPoint y: 105, endPoint x: 264, endPoint y: 103, distance: 38.8
click at [264, 107] on div "Description Ar: مشروب مثلج كريمي مخلوط بنكهة الفانيليا" at bounding box center [270, 124] width 72 height 35
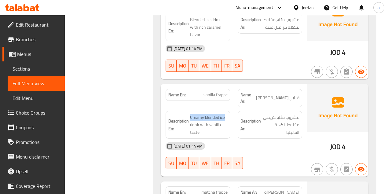
drag, startPoint x: 190, startPoint y: 104, endPoint x: 230, endPoint y: 106, distance: 40.4
click at [230, 107] on div "Description En: Creamy blended ice drink with vanilla taste" at bounding box center [198, 124] width 72 height 35
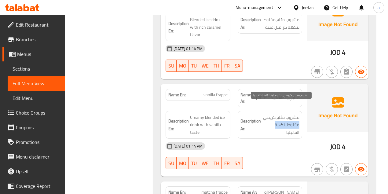
drag, startPoint x: 300, startPoint y: 114, endPoint x: 273, endPoint y: 114, distance: 26.6
click at [273, 114] on div "Description Ar: مشروب مثلج كريمي مخلوط بنكهة الفانيليا" at bounding box center [270, 125] width 64 height 28
drag, startPoint x: 298, startPoint y: 122, endPoint x: 241, endPoint y: 119, distance: 56.9
click at [265, 122] on span "مشروب مثلج كريمي مخلوط بنكهة الفانيليا" at bounding box center [280, 125] width 37 height 23
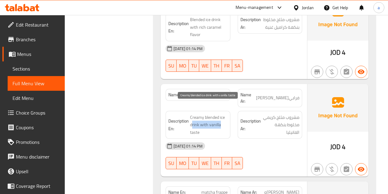
drag, startPoint x: 192, startPoint y: 114, endPoint x: 221, endPoint y: 111, distance: 30.1
click at [221, 114] on span "Creamy blended ice drink with vanilla taste" at bounding box center [208, 125] width 37 height 23
drag, startPoint x: 221, startPoint y: 111, endPoint x: 193, endPoint y: 112, distance: 28.7
click at [221, 114] on span "Creamy blended ice drink with vanilla taste" at bounding box center [208, 125] width 37 height 23
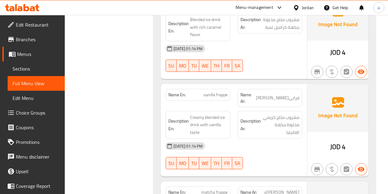
click at [189, 115] on h6 "Description En: Creamy blended ice drink with vanilla taste" at bounding box center [197, 125] width 59 height 23
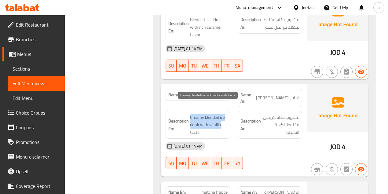
drag, startPoint x: 188, startPoint y: 115, endPoint x: 222, endPoint y: 114, distance: 33.6
click at [222, 114] on h6 "Description En: Creamy blended ice drink with vanilla taste" at bounding box center [197, 125] width 59 height 23
drag, startPoint x: 222, startPoint y: 115, endPoint x: 207, endPoint y: 117, distance: 14.9
click at [221, 115] on span "Creamy blended ice drink with vanilla taste" at bounding box center [208, 125] width 37 height 23
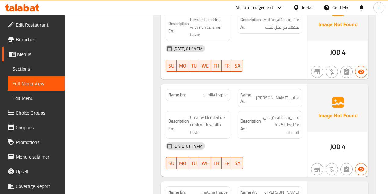
click at [189, 120] on h6 "Description En: Creamy blended ice drink with vanilla taste" at bounding box center [197, 125] width 59 height 23
drag, startPoint x: 189, startPoint y: 120, endPoint x: 224, endPoint y: 119, distance: 34.8
click at [214, 121] on h6 "Description En: Creamy blended ice drink with vanilla taste" at bounding box center [197, 125] width 59 height 23
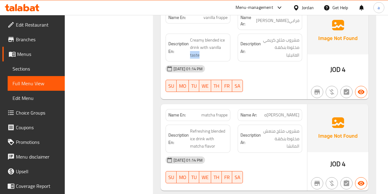
scroll to position [1018, 0]
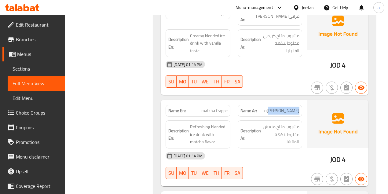
drag, startPoint x: 276, startPoint y: 101, endPoint x: 301, endPoint y: 104, distance: 24.9
click at [303, 104] on div "Name Ar: [PERSON_NAME]" at bounding box center [270, 110] width 72 height 19
drag, startPoint x: 213, startPoint y: 99, endPoint x: 272, endPoint y: 102, distance: 59.6
click at [272, 102] on div "Name En: matcha frappe Name Ar: [PERSON_NAME]" at bounding box center [234, 110] width 144 height 19
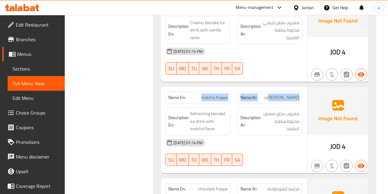
scroll to position [1038, 0]
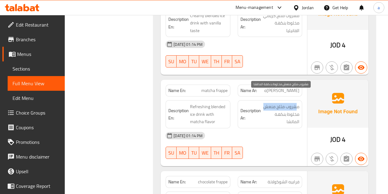
drag, startPoint x: 297, startPoint y: 96, endPoint x: 263, endPoint y: 98, distance: 34.3
click at [263, 103] on span "مشروب مثلج منعش مخلوط بنكهة الماتشا" at bounding box center [280, 114] width 37 height 23
click at [269, 104] on span "مشروب مثلج منعش مخلوط بنكهة الماتشا" at bounding box center [280, 114] width 37 height 23
click at [296, 104] on span "مشروب مثلج منعش مخلوط بنكهة الماتشا" at bounding box center [280, 114] width 37 height 23
click at [281, 109] on span "مشروب مثلج منعش مخلوط بنكهة الماتشا" at bounding box center [280, 114] width 37 height 23
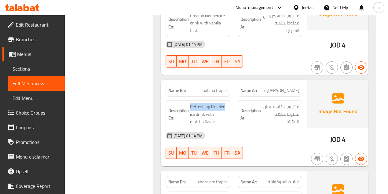
click at [229, 100] on div "Description En: Refreshing blended ice drink with matcha flavor" at bounding box center [198, 114] width 64 height 28
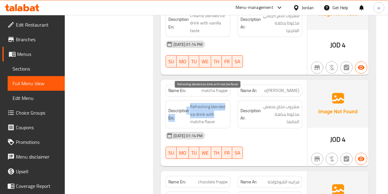
click at [219, 104] on h6 "Description En: Refreshing blended ice drink with matcha flavor" at bounding box center [197, 114] width 59 height 23
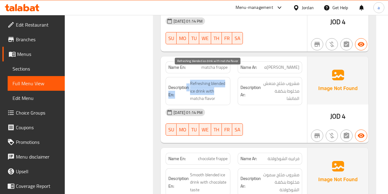
scroll to position [1119, 0]
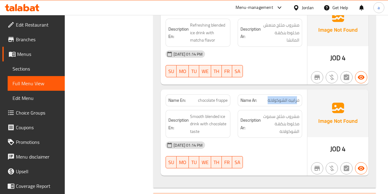
click at [262, 97] on p "Name Ar: فرابيه الشوكولاتة" at bounding box center [269, 100] width 59 height 6
click at [225, 97] on p "Name En: chocolate frappe" at bounding box center [197, 100] width 59 height 6
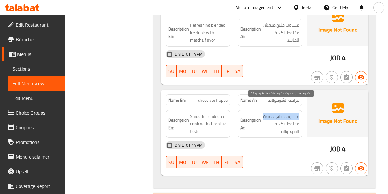
click at [262, 110] on div "Description Ar: مشروب مثلج سموث مخلوط بنكهة الشوكولاتة" at bounding box center [270, 124] width 64 height 28
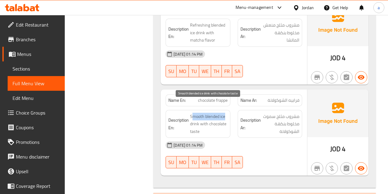
click at [225, 113] on span "Smooth blended ice drink with chocolate taste" at bounding box center [208, 124] width 37 height 23
click at [231, 115] on div "Description En: Smooth blended ice drink with chocolate taste" at bounding box center [198, 123] width 72 height 35
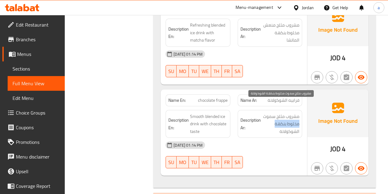
click at [299, 114] on span "مشروب مثلج سموث مخلوط بنكهة الشوكولاتة" at bounding box center [280, 124] width 37 height 23
click at [267, 119] on div "Description Ar: مشروب مثلج سموث مخلوط بنكهة الشوكولاتة" at bounding box center [270, 124] width 64 height 28
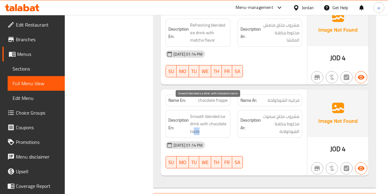
click at [223, 120] on span "Smooth blended ice drink with chocolate taste" at bounding box center [208, 124] width 37 height 23
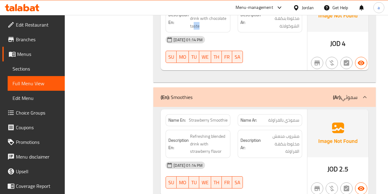
scroll to position [1262, 0]
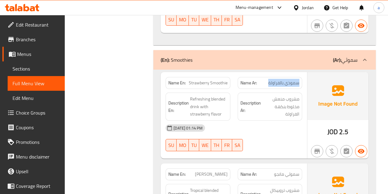
click at [299, 77] on div "Name Ar: سموذي بالفراولة" at bounding box center [270, 83] width 64 height 12
click at [235, 73] on div "Name En: Strawberry Smoothie Name Ar: سموذي بالفراولة" at bounding box center [234, 82] width 144 height 19
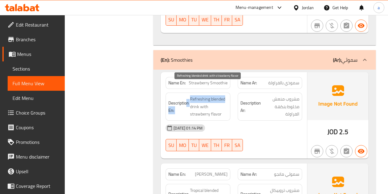
click at [232, 89] on div "Description En: Refreshing blended drink with strawberry flavor" at bounding box center [198, 106] width 72 height 35
click at [215, 95] on span "Refreshing blended drink with strawberry flavor" at bounding box center [208, 106] width 37 height 23
click at [231, 89] on div "Description En: Refreshing blended drink with strawberry flavor" at bounding box center [198, 106] width 72 height 35
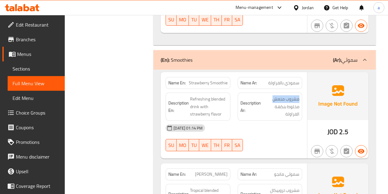
click at [303, 90] on div "Description Ar: مشروب منعش مخلوط بنكهة الفراولة" at bounding box center [270, 106] width 72 height 35
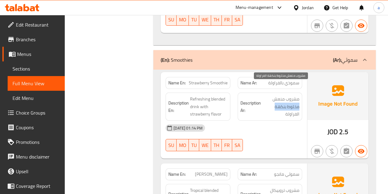
click at [269, 95] on div "Description Ar: مشروب منعش مخلوط بنكهة الفراولة" at bounding box center [270, 107] width 64 height 28
click at [279, 100] on span "مشروب منعش مخلوط بنكهة الفراولة" at bounding box center [280, 106] width 37 height 23
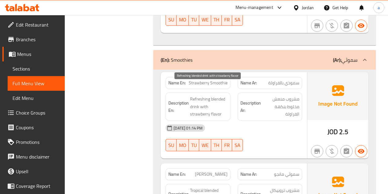
click at [199, 95] on span "Refreshing blended drink with strawberry flavor" at bounding box center [208, 106] width 37 height 23
click at [217, 96] on span "Refreshing blended drink with strawberry flavor" at bounding box center [208, 106] width 37 height 23
click at [197, 103] on span "Refreshing blended drink with strawberry flavor" at bounding box center [208, 106] width 37 height 23
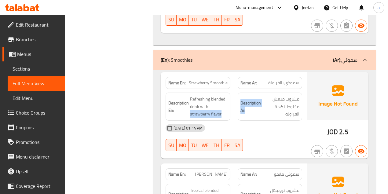
click at [254, 102] on div "Description En: Refreshing blended drink with strawberry flavor Description Ar:…" at bounding box center [234, 106] width 144 height 35
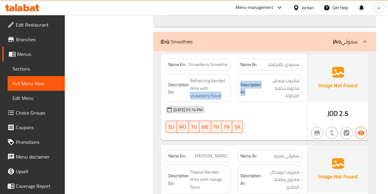
scroll to position [1323, 0]
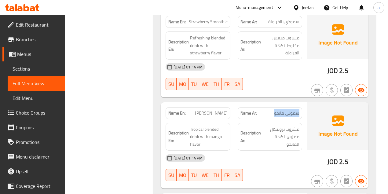
click at [266, 107] on div "Name Ar: [PERSON_NAME]" at bounding box center [270, 113] width 64 height 12
click at [234, 104] on div "Name En: [PERSON_NAME] Name Ar: [PERSON_NAME]" at bounding box center [234, 113] width 144 height 19
click at [259, 123] on div "Description Ar: مشروب تروبيكال ممزوج بنكهة المانجو" at bounding box center [270, 137] width 64 height 28
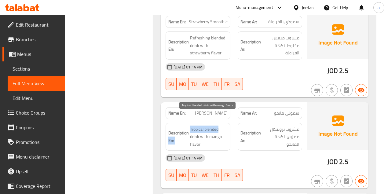
click at [231, 119] on div "Description En: Tropical blended drink with mango flavor" at bounding box center [198, 136] width 72 height 35
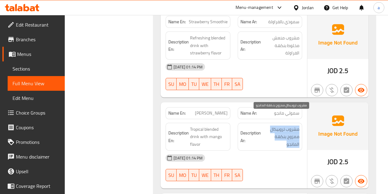
click at [270, 130] on span "مشروب تروبيكال ممزوج بنكهة المانجو" at bounding box center [280, 137] width 37 height 23
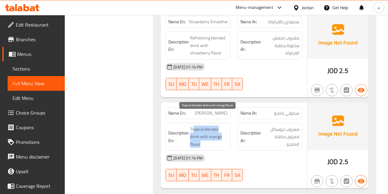
click at [219, 130] on span "Tropical blended drink with mango flavor" at bounding box center [208, 137] width 37 height 23
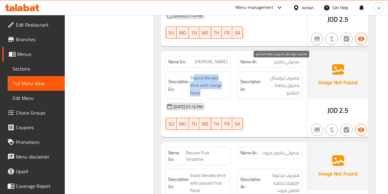
scroll to position [1404, 0]
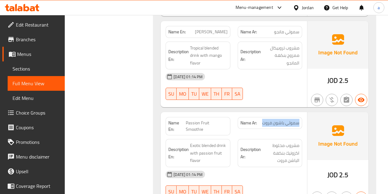
click at [259, 117] on div "Name Ar: سموثي باشون فروت" at bounding box center [270, 123] width 64 height 12
click at [238, 113] on div "Name En: Passion Fruit Smoothie Name Ar: سموثي باشون فروت" at bounding box center [234, 126] width 144 height 26
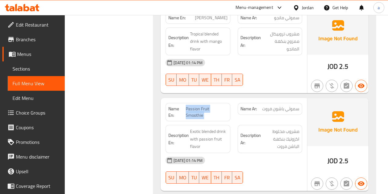
scroll to position [1425, 0]
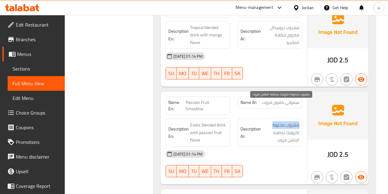
click at [270, 119] on div "Description Ar: مشروب مخلوط اكزوتيك بنكهة الباشن فروت" at bounding box center [270, 133] width 64 height 28
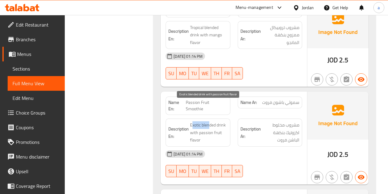
click at [209, 121] on span "Exotic blended drink with passion fruit flavor" at bounding box center [208, 132] width 37 height 23
click at [195, 121] on span "Exotic blended drink with passion fruit flavor" at bounding box center [208, 132] width 37 height 23
click at [229, 119] on div "Description En: Exotic blended drink with passion fruit flavor" at bounding box center [198, 133] width 64 height 28
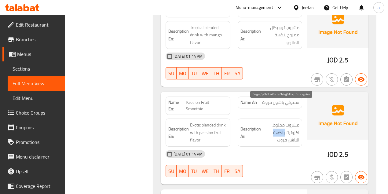
click at [272, 121] on span "مشروب مخلوط اكزوتيك بنكهة الباشن فروت" at bounding box center [280, 132] width 37 height 23
click at [279, 124] on span "مشروب مخلوط اكزوتيك بنكهة الباشن فروت" at bounding box center [280, 132] width 37 height 23
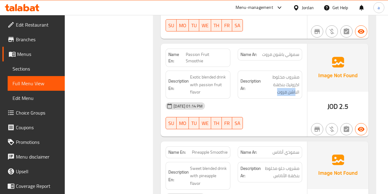
scroll to position [1465, 0]
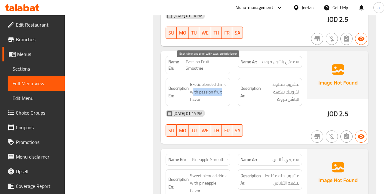
click at [225, 81] on span "Exotic blended drink with passion fruit flavor" at bounding box center [208, 92] width 37 height 23
click at [203, 81] on span "Exotic blended drink with passion fruit flavor" at bounding box center [208, 92] width 37 height 23
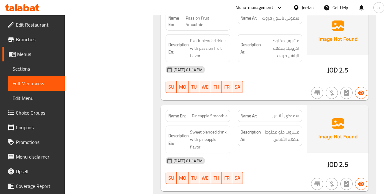
scroll to position [1527, 0]
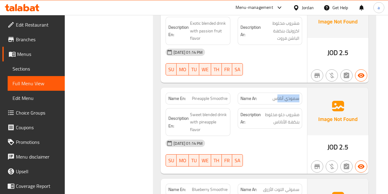
click at [298, 95] on span "سموذي أناناس" at bounding box center [285, 98] width 27 height 6
click at [235, 89] on div "Name En: Pineapple Smoothie Name Ar: سموذي أناناس" at bounding box center [234, 98] width 144 height 19
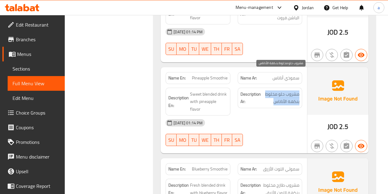
click at [264, 90] on span "مشروب حلو مخلوط بنكهة الأناناس" at bounding box center [280, 97] width 37 height 15
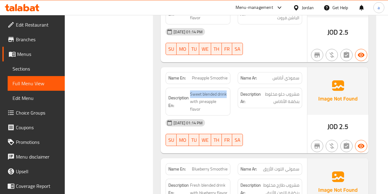
click at [231, 84] on div "Description En: Sweet blended drink with pineapple flavor" at bounding box center [198, 101] width 72 height 35
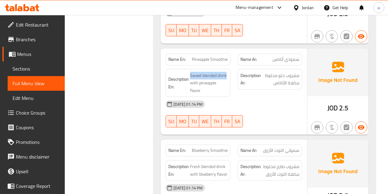
scroll to position [1588, 0]
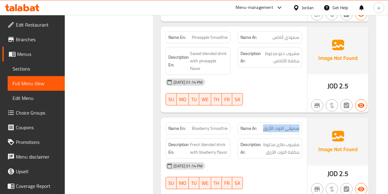
click at [301, 122] on div "Name Ar: سموثي التوت الأزرق" at bounding box center [270, 128] width 64 height 12
click at [234, 119] on div "Name En: Blueberry Smoothie Name Ar: سموثي التوت الأزرق" at bounding box center [234, 128] width 144 height 19
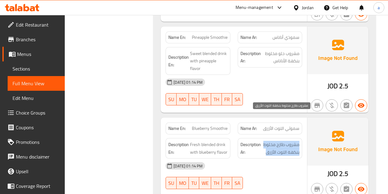
click at [266, 138] on div "Description Ar: مشروب طازج مخلوط بنكهة التوت الأزرق" at bounding box center [270, 148] width 64 height 20
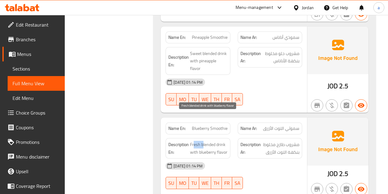
click at [201, 141] on span "Fresh blended drink with blueberry flavor" at bounding box center [208, 148] width 37 height 15
click at [192, 141] on span "Fresh blended drink with blueberry flavor" at bounding box center [208, 148] width 37 height 15
click at [230, 134] on div "Description En: Fresh blended drink with blueberry flavor" at bounding box center [198, 148] width 72 height 28
click at [197, 141] on span "Fresh blended drink with blueberry flavor" at bounding box center [208, 148] width 37 height 15
click at [191, 141] on span "Fresh blended drink with blueberry flavor" at bounding box center [208, 148] width 37 height 15
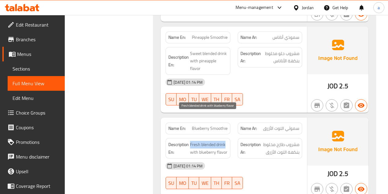
click at [225, 141] on span "Fresh blended drink with blueberry flavor" at bounding box center [208, 148] width 37 height 15
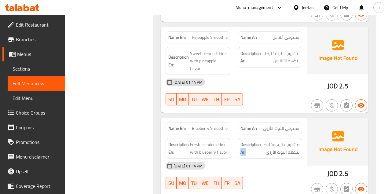
click at [261, 134] on div "Description Ar: مشروب طازج مخلوط بنكهة التوت الأزرق" at bounding box center [270, 148] width 72 height 28
click at [228, 138] on div "Description En: Fresh blended drink with blueberry flavor" at bounding box center [198, 148] width 64 height 20
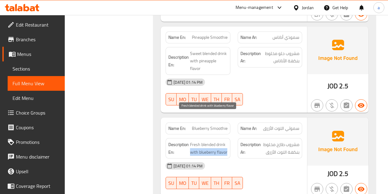
click at [227, 141] on span "Fresh blended drink with blueberry flavor" at bounding box center [208, 148] width 37 height 15
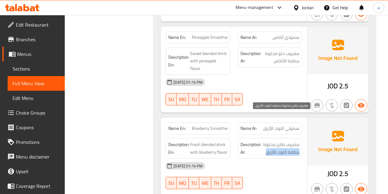
click at [263, 138] on div "Description Ar: مشروب طازج مخلوط بنكهة التوت الأزرق" at bounding box center [270, 148] width 64 height 20
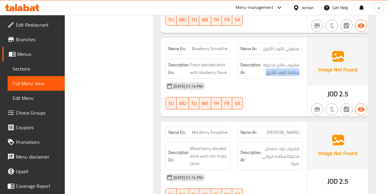
scroll to position [1669, 0]
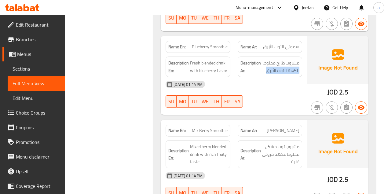
click at [303, 121] on div "Name Ar: [PERSON_NAME]" at bounding box center [270, 130] width 72 height 19
click at [229, 125] on div "Name En: Mix [PERSON_NAME]" at bounding box center [198, 131] width 64 height 12
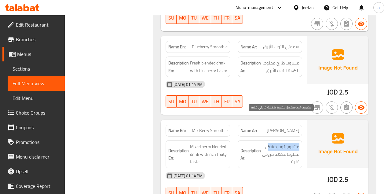
click at [268, 140] on div "Description Ar: مشروب توت مشكل مخلوط بنكهة فروتي غنية" at bounding box center [270, 154] width 64 height 28
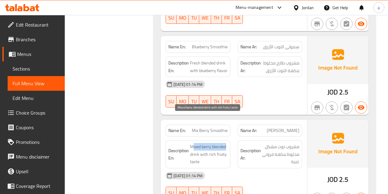
click at [226, 143] on span "Mixed berry blended drink with rich fruity taste" at bounding box center [208, 154] width 37 height 23
click at [202, 143] on span "Mixed berry blended drink with rich fruity taste" at bounding box center [208, 154] width 37 height 23
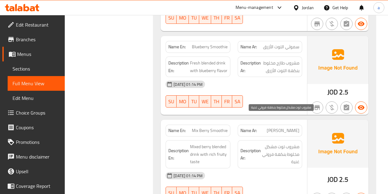
click at [289, 143] on span "مشروب توت مشكل مخلوط بنكهة فروتي غنية" at bounding box center [280, 154] width 37 height 23
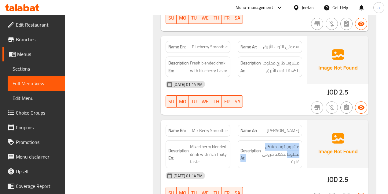
click at [240, 140] on div "Description Ar: مشروب توت مشكل مخلوط بنكهة فروتي غنية" at bounding box center [270, 154] width 64 height 28
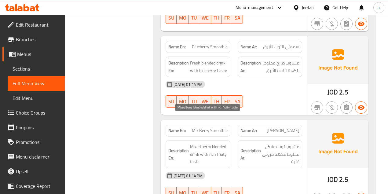
click at [208, 143] on span "Mixed berry blended drink with rich fruity taste" at bounding box center [208, 154] width 37 height 23
click at [226, 143] on span "Mixed berry blended drink with rich fruity taste" at bounding box center [208, 154] width 37 height 23
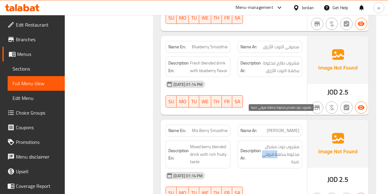
click at [261, 143] on h6 "Description Ar: مشروب توت مشكل مخلوط بنكهة فروتي غنية" at bounding box center [269, 154] width 59 height 23
click at [267, 143] on span "مشروب توت مشكل مخلوط بنكهة فروتي غنية" at bounding box center [280, 154] width 37 height 23
click at [291, 143] on span "مشروب توت مشكل مخلوط بنكهة فروتي غنية" at bounding box center [280, 154] width 37 height 23
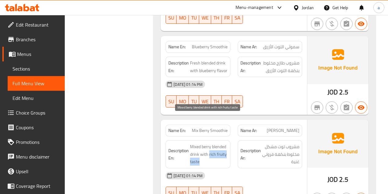
click at [215, 143] on span "Mixed berry blended drink with rich fruity taste" at bounding box center [208, 154] width 37 height 23
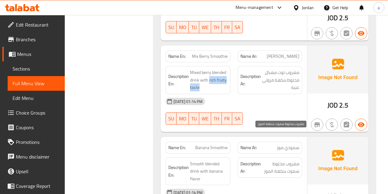
scroll to position [1751, 0]
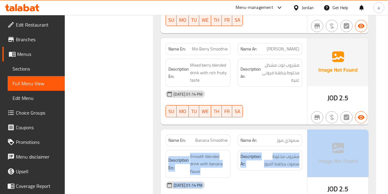
click at [309, 130] on div "Name En: Banana Smoothie Name Ar: سموذي موز Description En: Smooth blended drin…" at bounding box center [265, 173] width 208 height 86
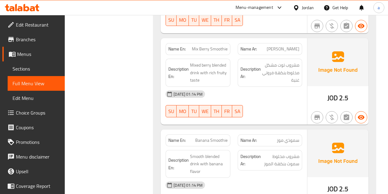
click at [208, 137] on span "Banana Smoothie" at bounding box center [211, 140] width 32 height 6
click at [240, 131] on div "Name En: [PERSON_NAME] Name Ar: سموذي موز" at bounding box center [234, 140] width 144 height 19
click at [297, 137] on p "Name Ar: سموذي موز" at bounding box center [269, 140] width 59 height 6
click at [243, 131] on div "Name En: [PERSON_NAME] Name Ar: سموذي موز" at bounding box center [234, 140] width 144 height 19
click at [285, 153] on span "مشروب مخلوط سموث بنكهة الموز" at bounding box center [280, 160] width 37 height 15
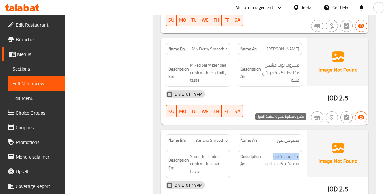
click at [268, 153] on span "مشروب مخلوط سموث بنكهة الموز" at bounding box center [280, 160] width 37 height 15
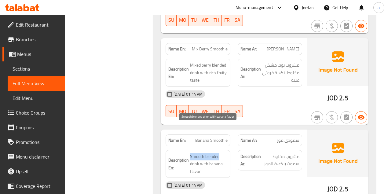
click at [226, 153] on span "Smooth blended drink with banana flavor" at bounding box center [208, 164] width 37 height 23
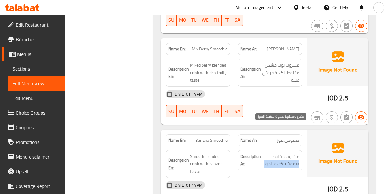
click at [264, 150] on div "Description Ar: مشروب مخلوط سموث بنكهة الموز" at bounding box center [270, 160] width 64 height 20
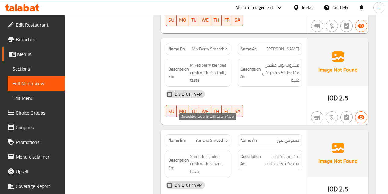
click at [192, 153] on span "Smooth blended drink with banana flavor" at bounding box center [208, 164] width 37 height 23
click at [195, 153] on span "Smooth blended drink with banana flavor" at bounding box center [208, 164] width 37 height 23
click at [189, 153] on h6 "Description En: Smooth blended drink with banana flavor" at bounding box center [197, 164] width 59 height 23
click at [220, 153] on span "Smooth blended drink with banana flavor" at bounding box center [208, 164] width 37 height 23
click at [191, 153] on span "Smooth blended drink with banana flavor" at bounding box center [208, 164] width 37 height 23
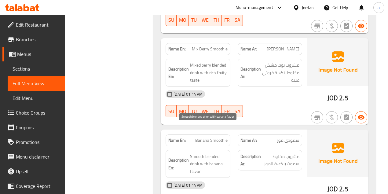
click at [192, 153] on span "Smooth blended drink with banana flavor" at bounding box center [208, 164] width 37 height 23
click at [233, 146] on div "Description En: Smooth blended drink with banana flavor" at bounding box center [198, 163] width 72 height 35
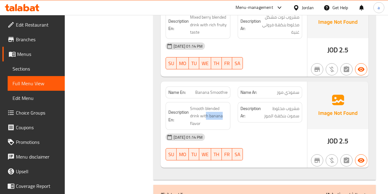
scroll to position [1873, 0]
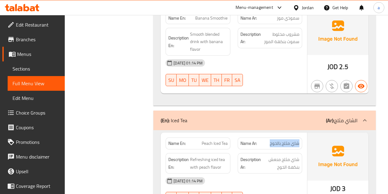
click at [300, 137] on div "Name Ar: شاي مثلج بالخوخ" at bounding box center [270, 143] width 64 height 12
click at [230, 137] on div "Name En: Peach Iced Tea" at bounding box center [198, 143] width 64 height 12
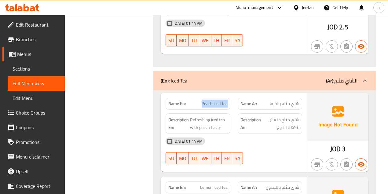
scroll to position [1914, 0]
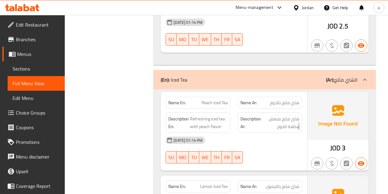
click at [290, 115] on span "شاي مثلج منعش بنكهة الخوخ" at bounding box center [280, 122] width 37 height 15
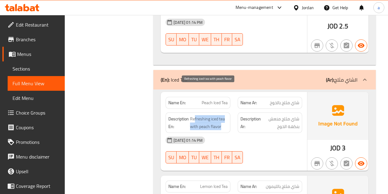
click at [223, 115] on span "Refreshing iced tea with peach flavor" at bounding box center [208, 122] width 37 height 15
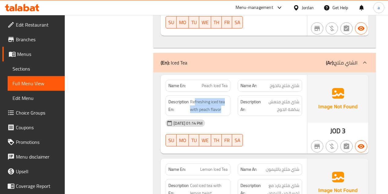
scroll to position [1954, 0]
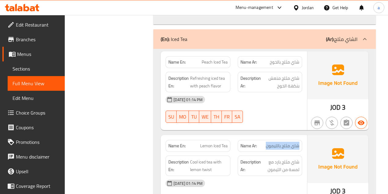
click at [266, 136] on div "Name Ar: شاي مثلج بالليمون" at bounding box center [270, 145] width 72 height 19
click at [231, 136] on div "Name En: Lemon Iced Tea" at bounding box center [198, 145] width 72 height 19
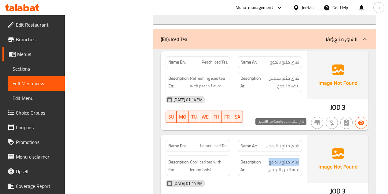
click at [266, 158] on span "شاي مثلج بارد مع لمسة من الليمون" at bounding box center [280, 165] width 37 height 15
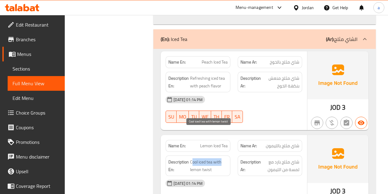
click at [225, 158] on span "Cool iced tea with lemon twist" at bounding box center [208, 165] width 37 height 15
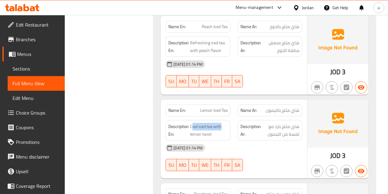
scroll to position [1995, 0]
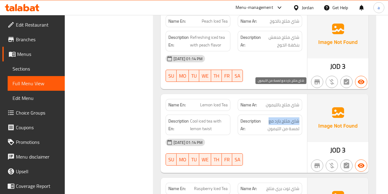
click at [246, 117] on h6 "Description Ar: شاي مثلج بارد مع لمسة من الليمون" at bounding box center [269, 124] width 59 height 15
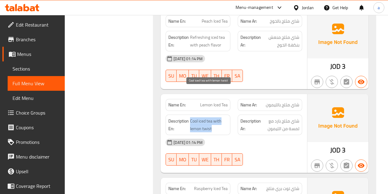
click at [225, 117] on h6 "Description En: Cool iced tea with lemon twist" at bounding box center [197, 124] width 59 height 15
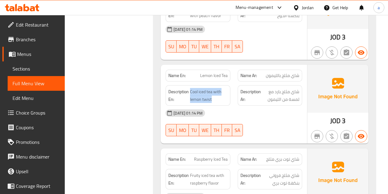
scroll to position [2056, 0]
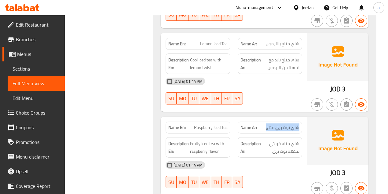
click at [303, 118] on div "Name Ar: [PERSON_NAME] مثلج" at bounding box center [270, 127] width 72 height 19
click at [243, 118] on div "Name En: Raspberry Iced Tea Name Ar: شاي توت بري مثلج" at bounding box center [234, 127] width 144 height 19
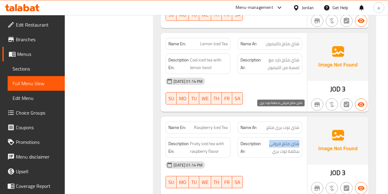
click at [270, 137] on div "Description Ar: شاي مثلج فروتي بنكهة توت بري" at bounding box center [270, 147] width 64 height 20
click at [268, 137] on div "Description Ar: شاي مثلج فروتي بنكهة توت بري" at bounding box center [270, 147] width 64 height 20
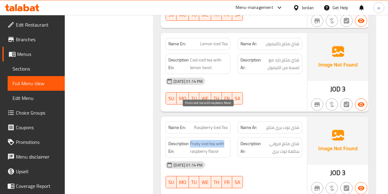
click at [227, 140] on h6 "Description En: Fruity iced tea with raspberry flavor" at bounding box center [197, 147] width 59 height 15
click at [219, 140] on span "Fruity iced tea with raspberry flavor" at bounding box center [208, 147] width 37 height 15
click at [229, 137] on div "Description En: Fruity iced tea with raspberry flavor" at bounding box center [198, 147] width 64 height 20
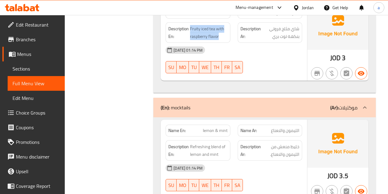
scroll to position [2178, 0]
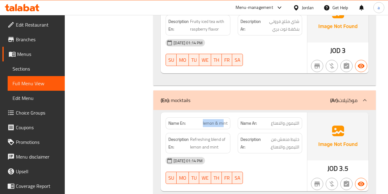
click at [224, 120] on p "Name En: lemon & mint" at bounding box center [197, 123] width 59 height 6
click at [301, 117] on div "Name Ar: الليمون والنعناع" at bounding box center [270, 123] width 64 height 12
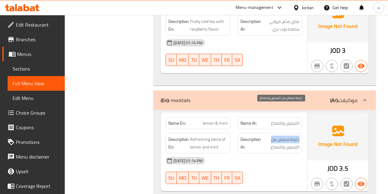
click at [307, 112] on div "Name En: lemon & mint Name Ar: الليمون والنعناع Description En: Refreshing blen…" at bounding box center [265, 151] width 208 height 79
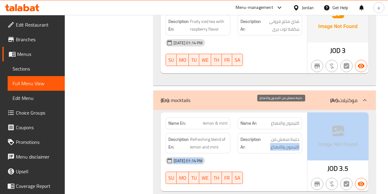
click at [284, 136] on span "خليط منعش من الليمون والنعناع." at bounding box center [280, 143] width 37 height 15
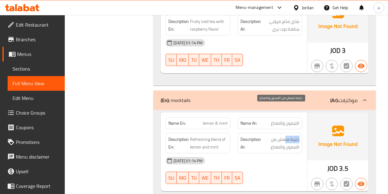
click at [284, 129] on div "Description Ar: خليط منعش من الليمون والنعناع." at bounding box center [270, 143] width 72 height 28
click at [173, 90] on div "(En): mocktails (Ar): موكتيلات" at bounding box center [264, 100] width 222 height 20
click at [176, 97] on p "(En): mocktails" at bounding box center [176, 100] width 30 height 7
click at [177, 97] on p "(En): mocktails" at bounding box center [176, 100] width 30 height 7
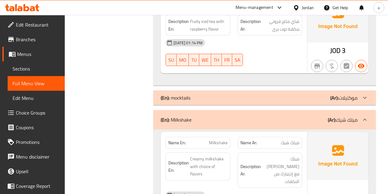
click at [180, 94] on p "(En): mocktails" at bounding box center [176, 97] width 30 height 7
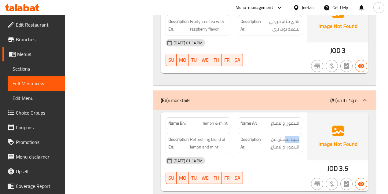
click at [191, 97] on div "(En): mocktails (Ar): موكتيلات" at bounding box center [259, 100] width 197 height 7
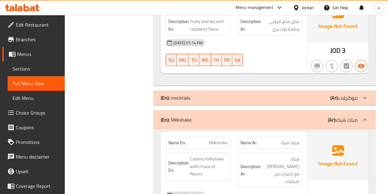
click at [194, 94] on div "(En): mocktails (Ar): موكتيلات" at bounding box center [259, 97] width 197 height 7
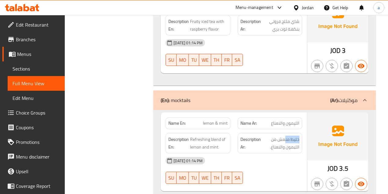
drag, startPoint x: 194, startPoint y: 68, endPoint x: 178, endPoint y: 71, distance: 15.8
click at [178, 97] on div "(En): mocktails (Ar): موكتيلات" at bounding box center [259, 100] width 197 height 7
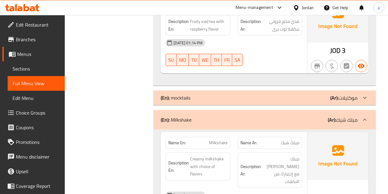
click at [213, 90] on div "(En): mocktails (Ar): موكتيلات" at bounding box center [264, 97] width 222 height 15
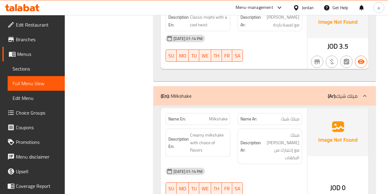
scroll to position [2410, 0]
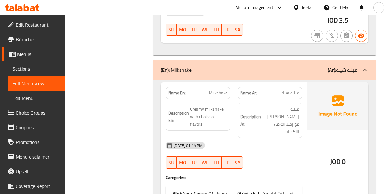
click at [252, 186] on div "(En): Your Choice Of Flavor (Ar): إختيارك من النكهة" at bounding box center [234, 193] width 137 height 15
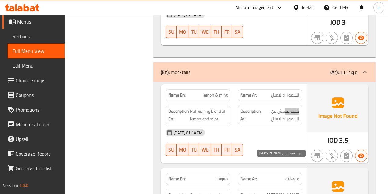
scroll to position [2205, 0]
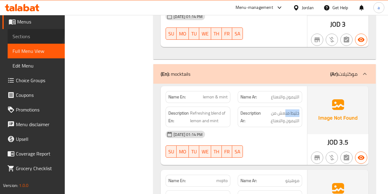
drag, startPoint x: 27, startPoint y: 31, endPoint x: 33, endPoint y: 37, distance: 9.5
click at [26, 31] on link "Sections" at bounding box center [36, 36] width 57 height 15
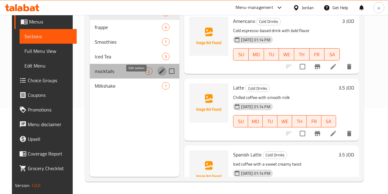
click at [158, 75] on icon "edit" at bounding box center [161, 70] width 7 height 7
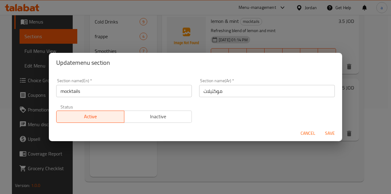
click at [245, 90] on input "موكتيلات" at bounding box center [267, 91] width 136 height 12
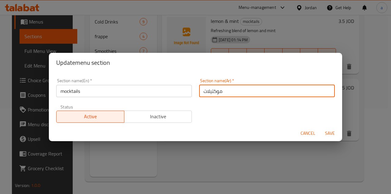
click at [202, 92] on input "موكتيلات" at bounding box center [267, 91] width 136 height 12
click at [235, 91] on input "موكتيلات" at bounding box center [267, 91] width 136 height 12
type input "موكتيل"
click at [331, 134] on span "Save" at bounding box center [330, 134] width 15 height 8
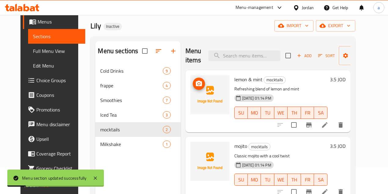
scroll to position [86, 0]
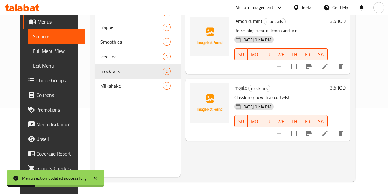
click at [45, 51] on span "Full Menu View" at bounding box center [56, 50] width 47 height 7
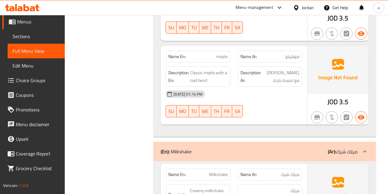
scroll to position [2410, 0]
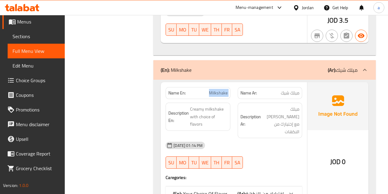
drag, startPoint x: 210, startPoint y: 63, endPoint x: 272, endPoint y: 62, distance: 62.9
click at [259, 83] on div "Name En: Milkshake Name Ar: [PERSON_NAME]" at bounding box center [234, 92] width 144 height 19
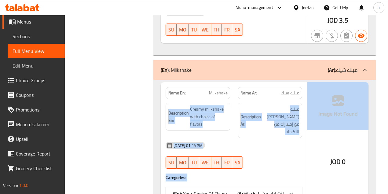
drag, startPoint x: 277, startPoint y: 61, endPoint x: 317, endPoint y: 64, distance: 39.8
click at [317, 82] on div "Name En: Milkshake Name Ar: ميلك شيك Description En: Creamy milkshake with choi…" at bounding box center [265, 145] width 208 height 126
click at [196, 105] on span "Creamy milkshake with choice of flavors" at bounding box center [208, 116] width 37 height 23
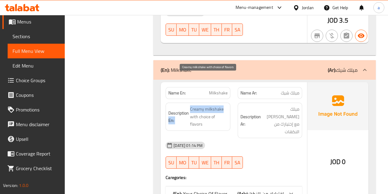
drag, startPoint x: 193, startPoint y: 79, endPoint x: 225, endPoint y: 77, distance: 32.4
click at [223, 105] on h6 "Description En: Creamy milkshake with choice of flavors" at bounding box center [197, 116] width 59 height 23
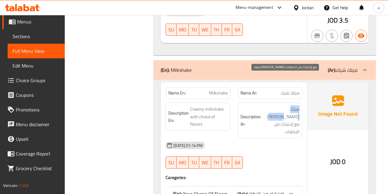
drag, startPoint x: 300, startPoint y: 78, endPoint x: 273, endPoint y: 79, distance: 26.9
click at [273, 103] on div "Description Ar: ميلك [PERSON_NAME] مع إختيارك من النكهات" at bounding box center [270, 120] width 64 height 35
drag, startPoint x: 302, startPoint y: 89, endPoint x: 282, endPoint y: 89, distance: 19.6
click at [282, 103] on div "Description Ar: ميلك [PERSON_NAME] مع إختيارك من النكهات" at bounding box center [270, 120] width 64 height 35
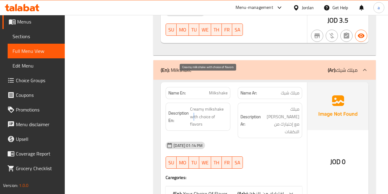
click at [194, 105] on span "Creamy milkshake with choice of flavors" at bounding box center [208, 116] width 37 height 23
click at [201, 105] on span "Creamy milkshake with choice of flavors" at bounding box center [208, 116] width 37 height 23
drag, startPoint x: 207, startPoint y: 94, endPoint x: 184, endPoint y: 97, distance: 23.0
click at [184, 105] on h6 "Description En: Creamy milkshake with choice of flavors" at bounding box center [197, 116] width 59 height 23
click at [209, 105] on span "Creamy milkshake with choice of flavors" at bounding box center [208, 116] width 37 height 23
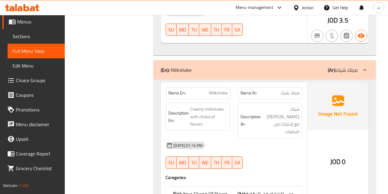
click at [246, 186] on div "(En): Your Choice Of Flavor (Ar): إختيارك من النكهة" at bounding box center [234, 193] width 137 height 15
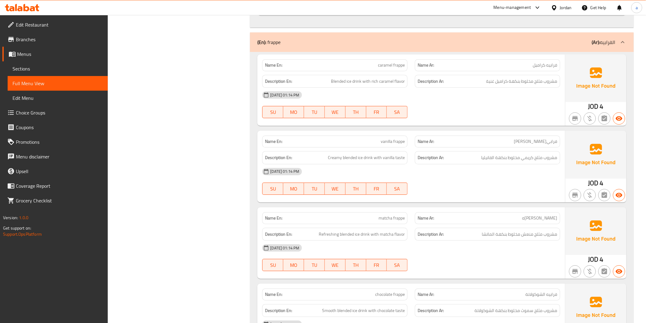
scroll to position [680, 0]
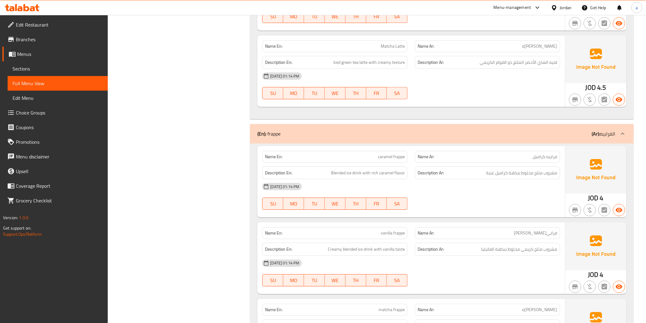
click at [51, 20] on link "Edit Restaurant" at bounding box center [54, 24] width 105 height 15
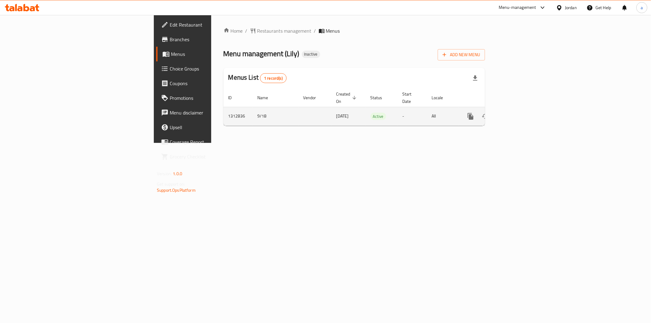
click at [519, 113] on icon "enhanced table" at bounding box center [514, 116] width 7 height 7
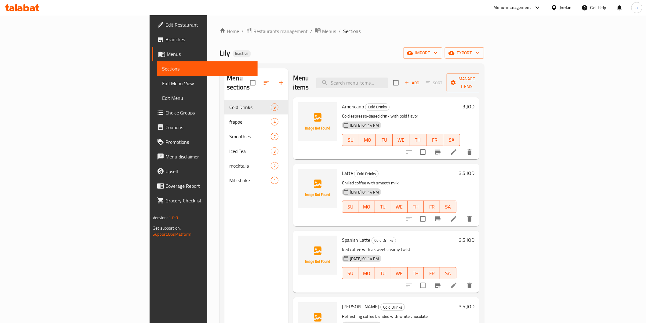
click at [162, 84] on span "Full Menu View" at bounding box center [207, 83] width 90 height 7
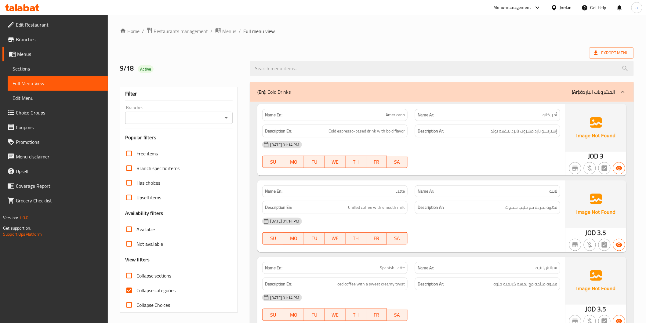
click at [167, 294] on span "Collapse categories" at bounding box center [156, 290] width 39 height 7
click at [137, 294] on input "Collapse categories" at bounding box center [129, 290] width 15 height 15
checkbox input "false"
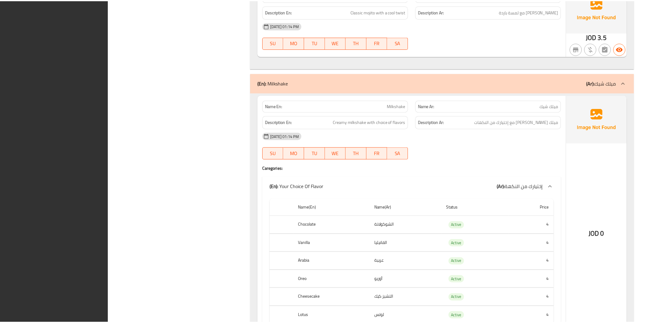
scroll to position [2132, 0]
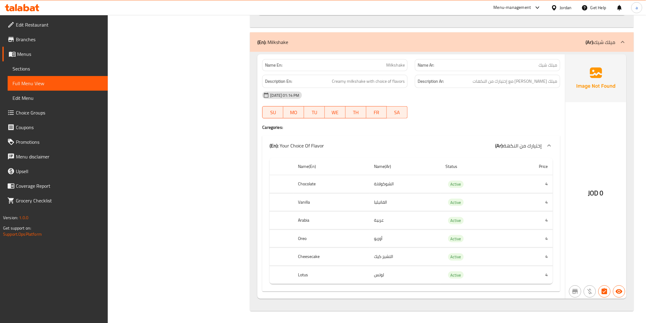
click at [52, 28] on link "Edit Restaurant" at bounding box center [54, 24] width 105 height 15
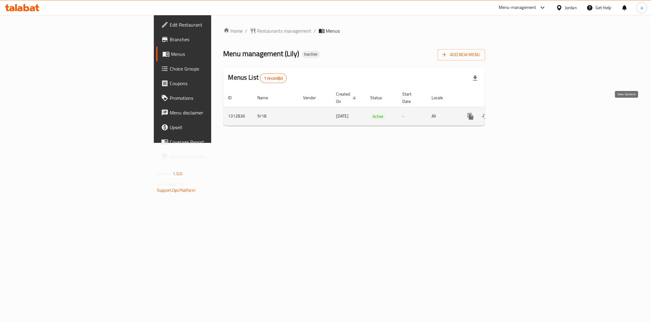
click at [522, 109] on link "enhanced table" at bounding box center [515, 116] width 15 height 15
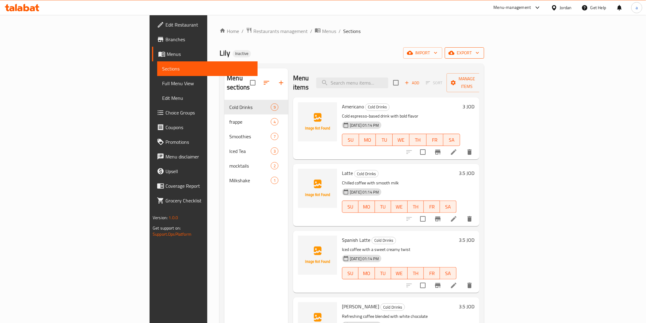
click at [480, 56] on span "export" at bounding box center [465, 53] width 30 height 8
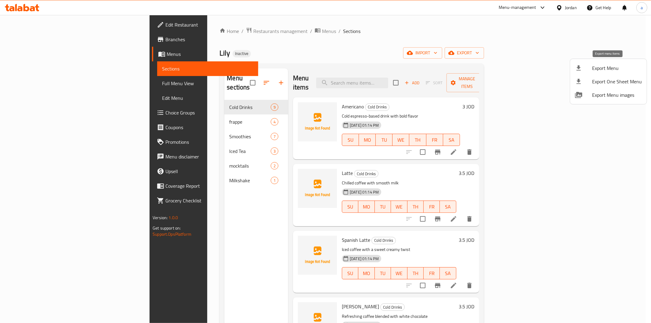
click at [617, 66] on span "Export Menu" at bounding box center [618, 67] width 50 height 7
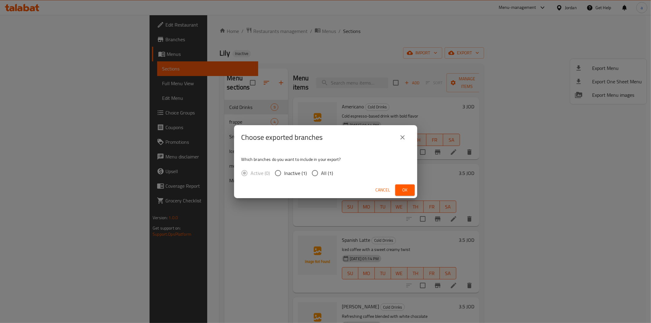
click at [328, 171] on span "All (1)" at bounding box center [328, 173] width 12 height 7
click at [322, 171] on input "All (1)" at bounding box center [315, 173] width 13 height 13
radio input "true"
click at [404, 186] on span "Ok" at bounding box center [405, 190] width 10 height 8
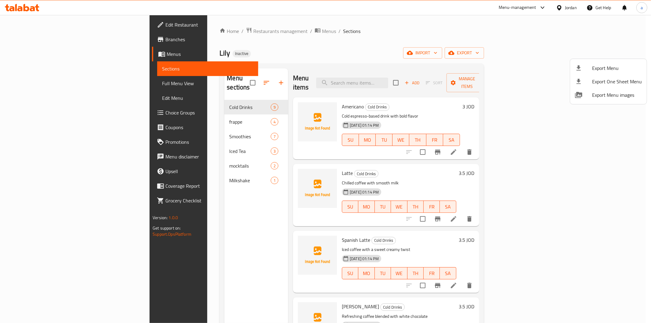
click at [31, 14] on div at bounding box center [325, 161] width 651 height 323
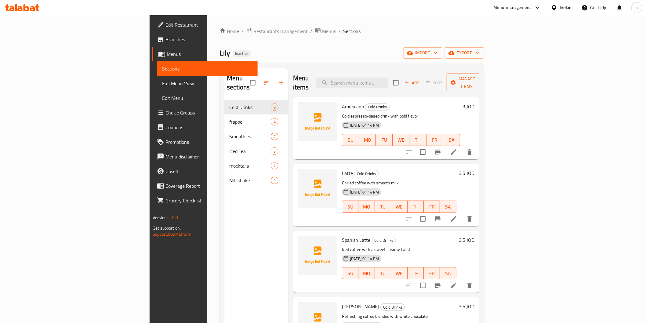
click at [166, 21] on span "Edit Restaurant" at bounding box center [209, 24] width 87 height 7
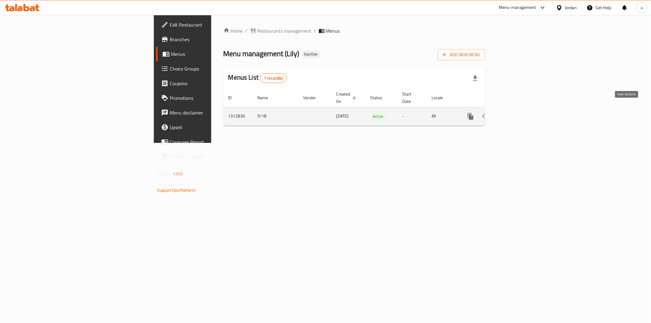
click at [519, 113] on icon "enhanced table" at bounding box center [514, 116] width 7 height 7
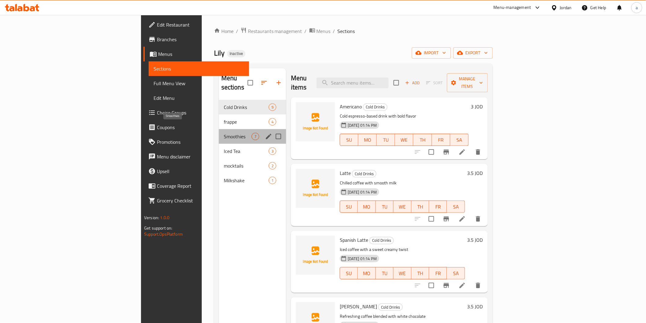
click at [224, 133] on span "Smoothies" at bounding box center [238, 136] width 28 height 7
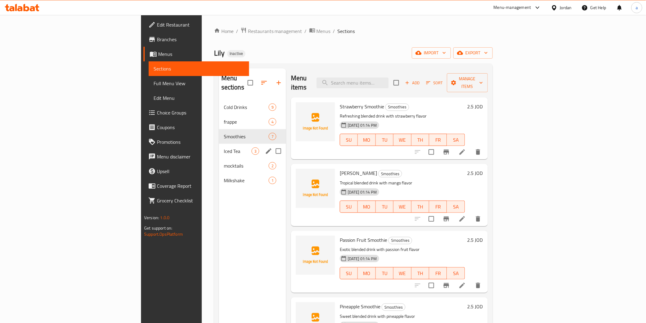
drag, startPoint x: 183, startPoint y: 147, endPoint x: 187, endPoint y: 147, distance: 4.0
click at [219, 147] on div "Iced Tea 3" at bounding box center [252, 151] width 67 height 15
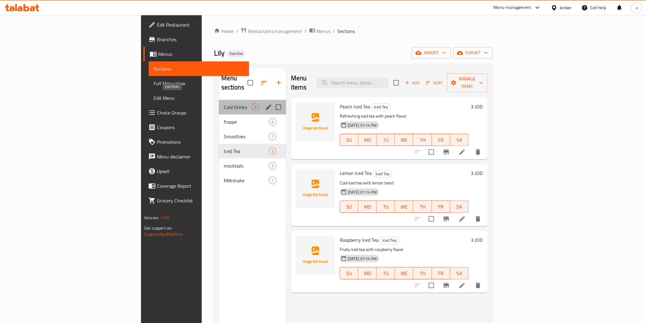
click at [224, 104] on span "Cold Drinks" at bounding box center [238, 107] width 28 height 7
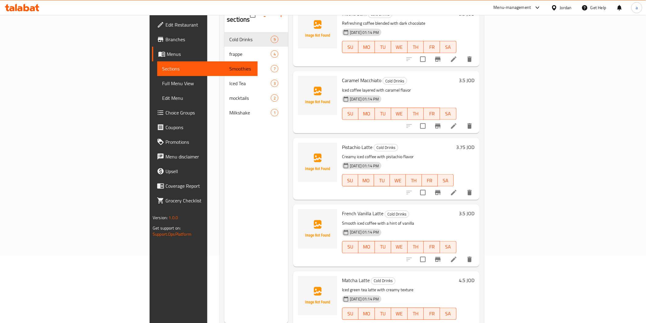
scroll to position [86, 0]
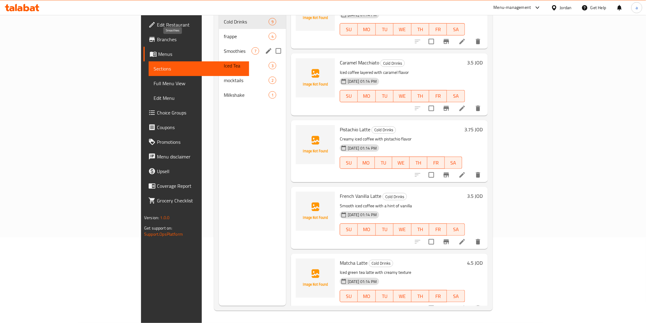
drag, startPoint x: 177, startPoint y: 40, endPoint x: 181, endPoint y: 40, distance: 4.3
click at [224, 47] on span "Smoothies" at bounding box center [238, 50] width 28 height 7
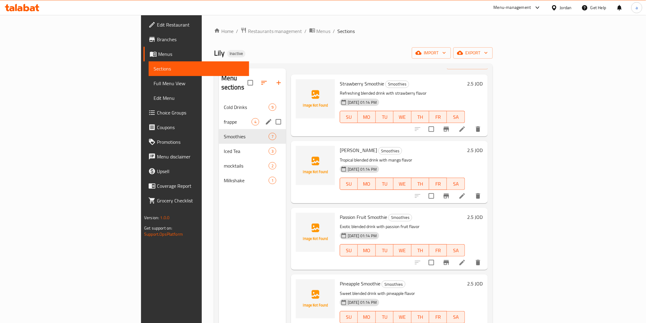
click at [224, 118] on span "frappe" at bounding box center [238, 121] width 28 height 7
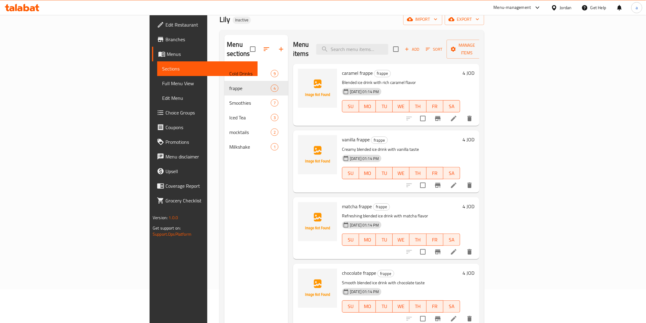
scroll to position [86, 0]
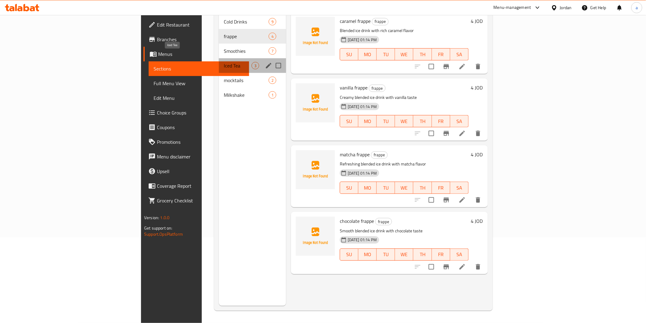
click at [224, 62] on span "Iced Tea" at bounding box center [238, 65] width 28 height 7
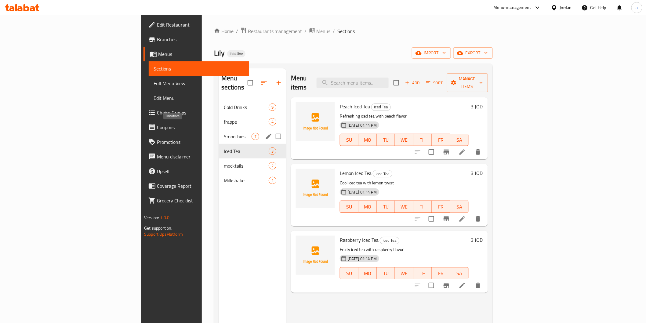
click at [224, 133] on span "Smoothies" at bounding box center [238, 136] width 28 height 7
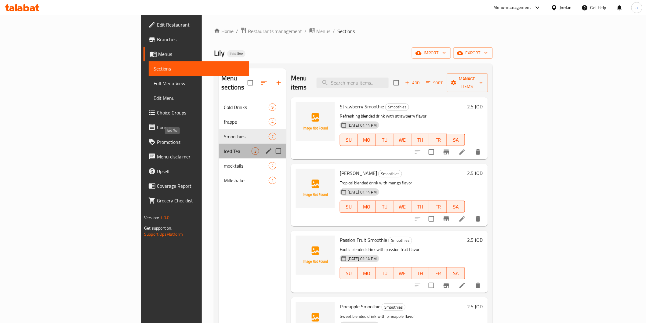
click at [224, 148] on span "Iced Tea" at bounding box center [238, 151] width 28 height 7
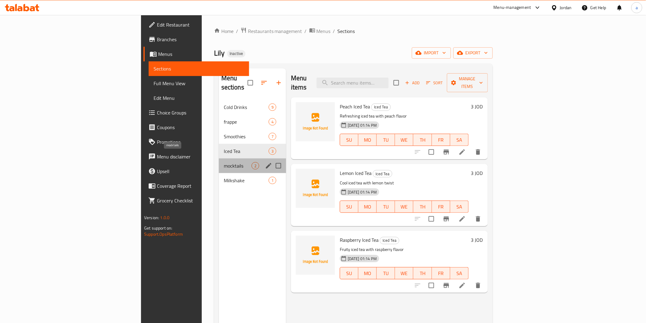
click at [224, 162] on span "mocktails" at bounding box center [238, 165] width 28 height 7
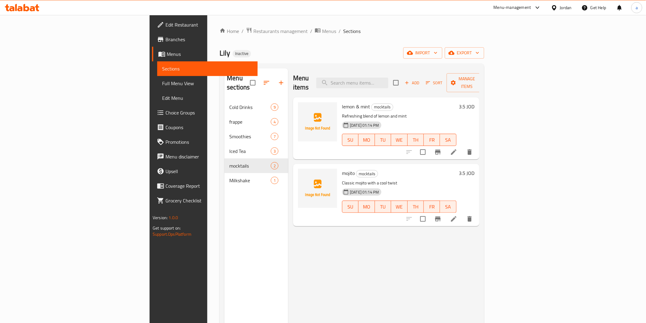
click at [224, 181] on div "Menu sections Cold Drinks 9 frappe 4 Smoothies 7 Iced Tea 3 mocktails 2 Milksha…" at bounding box center [256, 229] width 64 height 323
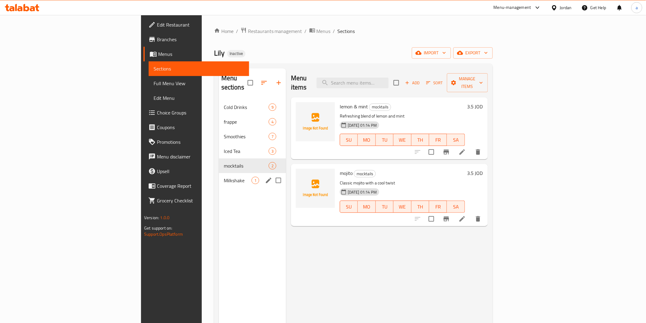
click at [224, 177] on span "Milkshake" at bounding box center [238, 180] width 28 height 7
